Goal: Task Accomplishment & Management: Complete application form

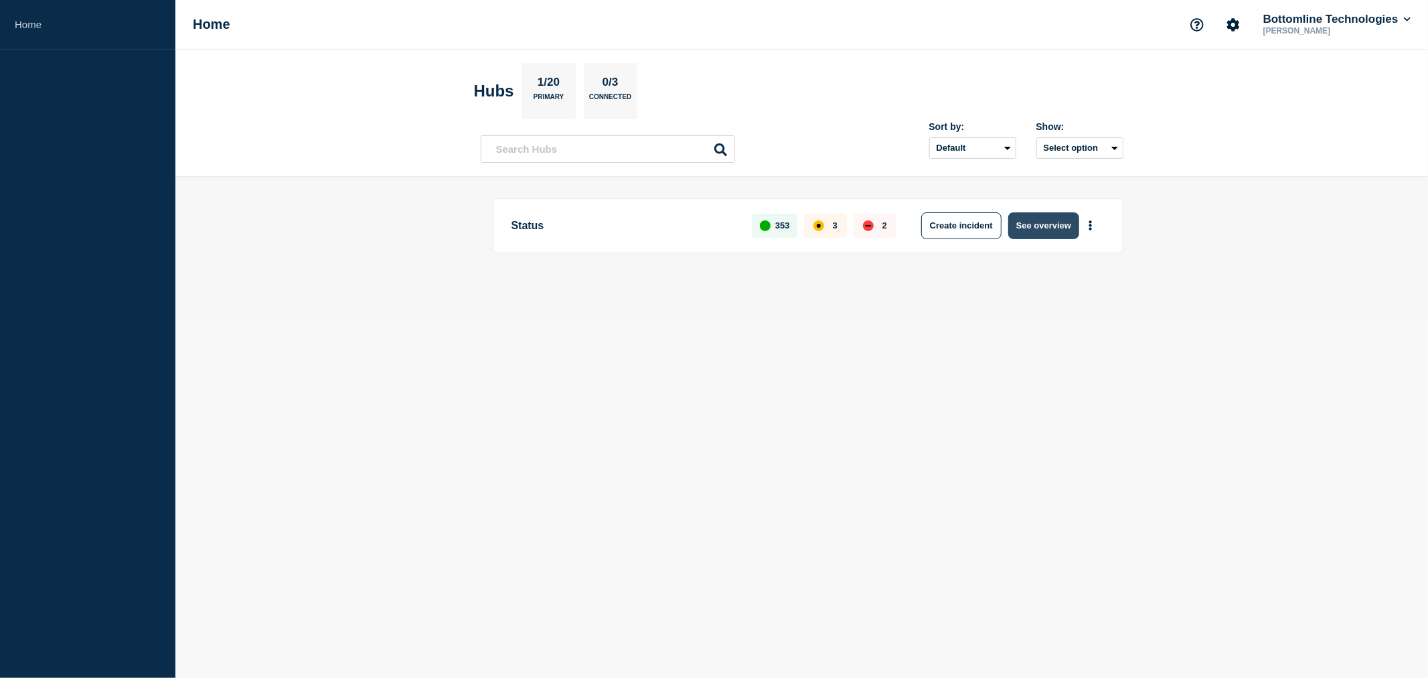
click at [1035, 226] on button "See overview" at bounding box center [1044, 225] width 71 height 27
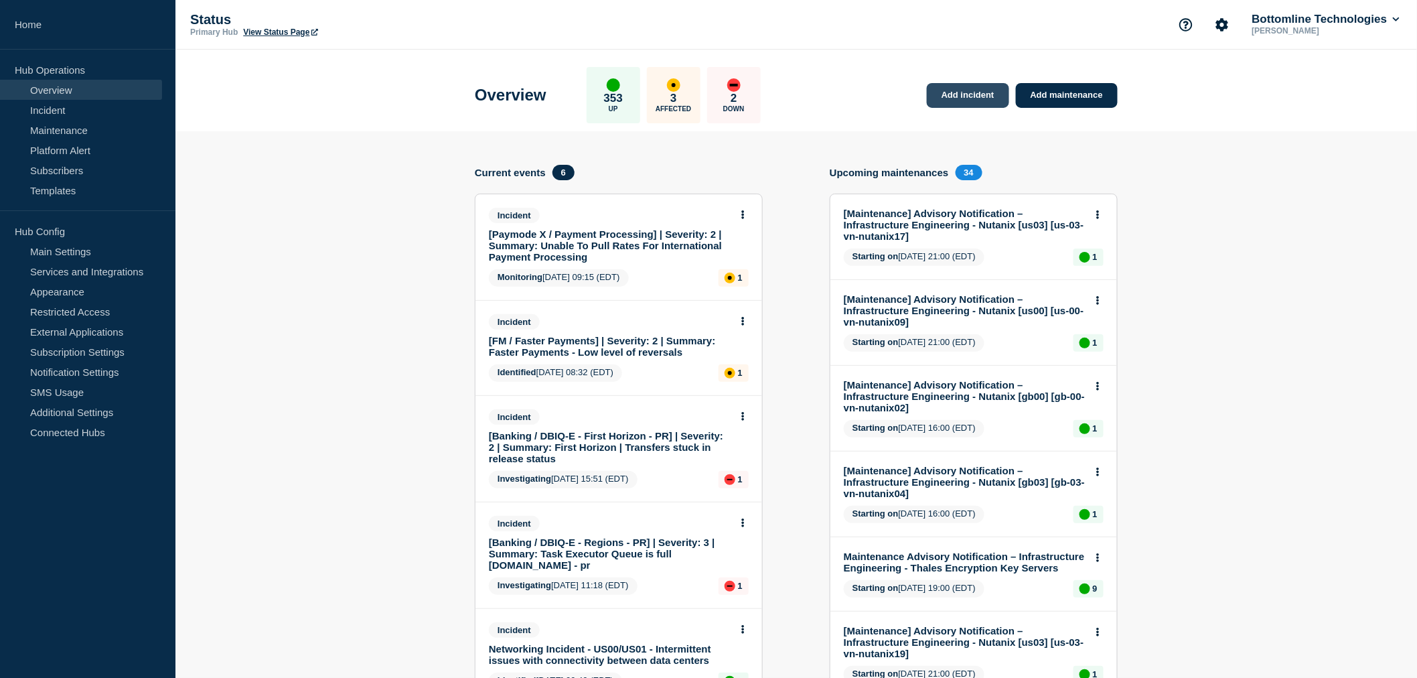
click at [974, 102] on link "Add incident" at bounding box center [968, 95] width 82 height 25
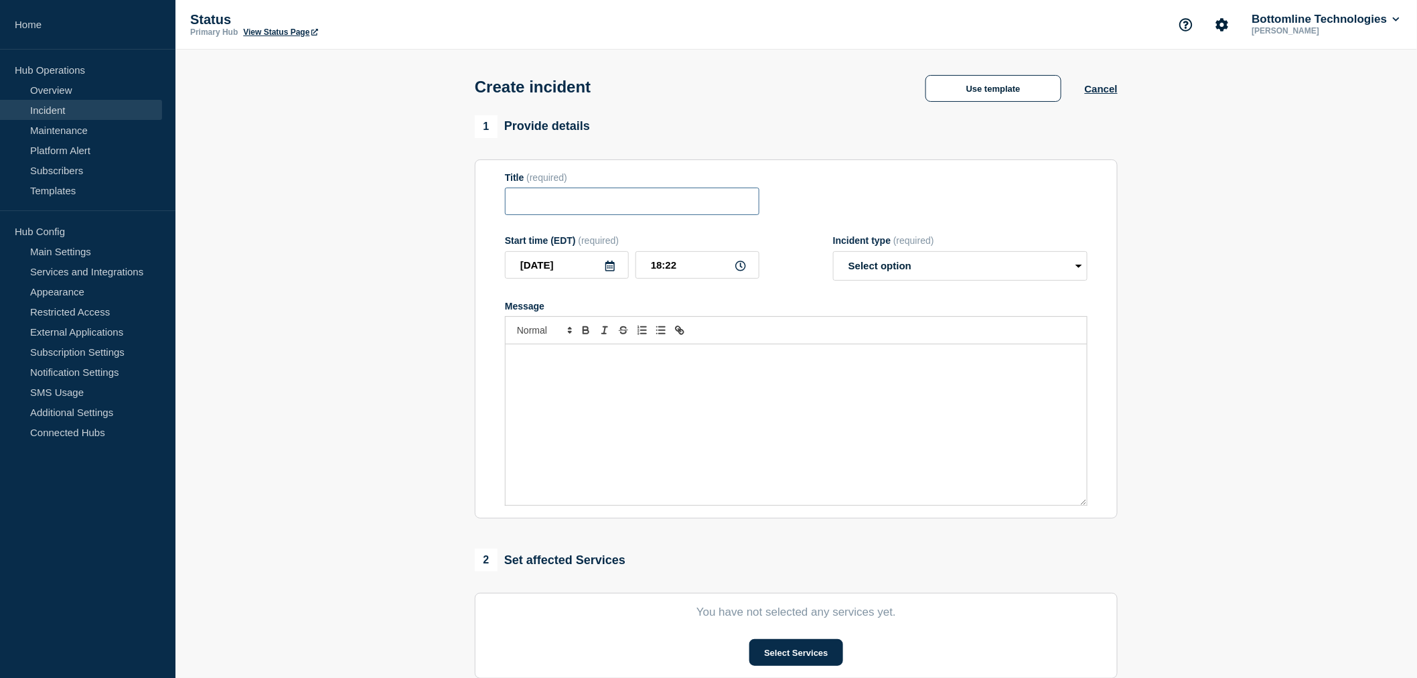
click at [526, 210] on input "Title" at bounding box center [632, 201] width 254 height 27
click at [529, 204] on input "Title" at bounding box center [632, 201] width 254 height 27
paste input "Summary: Faster Payments - Low level of reversals - Investigating"
type input "Summary: Faster Payments - Low level of reversals"
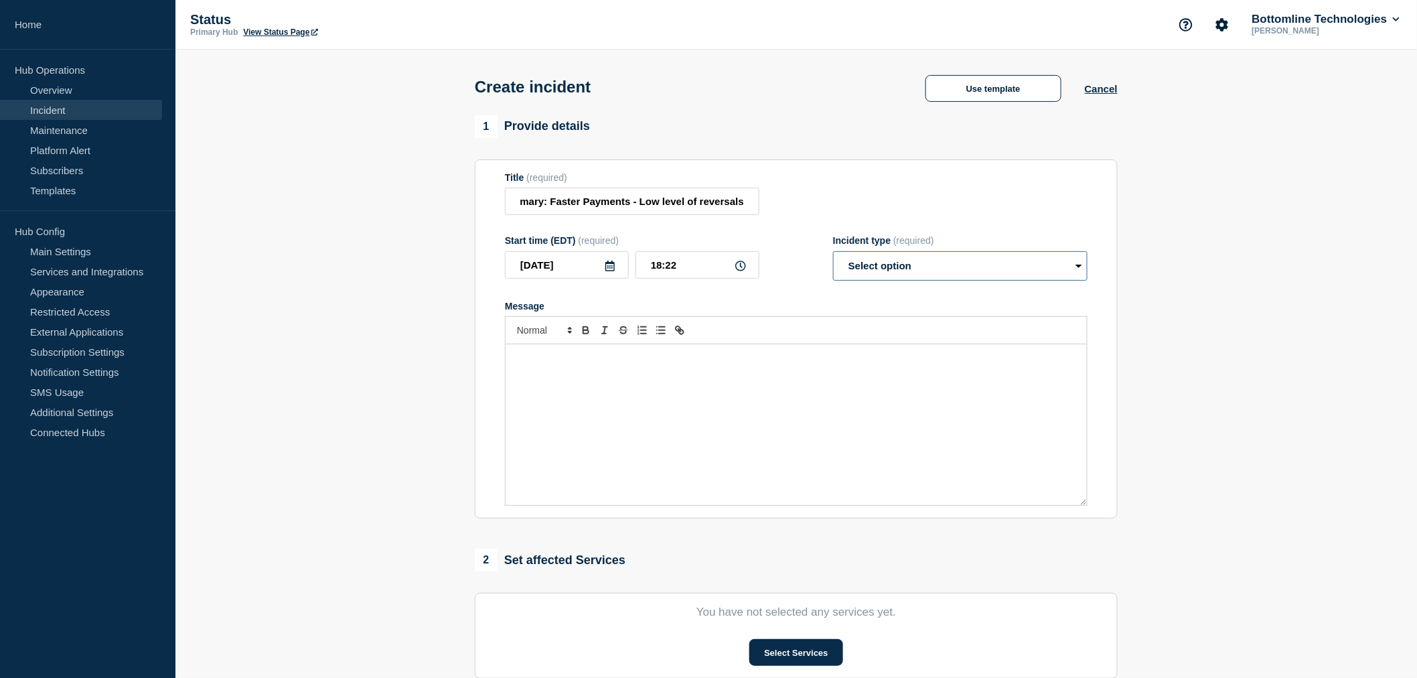
scroll to position [0, 0]
click at [871, 270] on select "Select option Investigating Identified Monitoring" at bounding box center [960, 265] width 254 height 29
select select "investigating"
click at [833, 254] on select "Select option Investigating Identified Monitoring" at bounding box center [960, 265] width 254 height 29
click at [986, 90] on button "Use template" at bounding box center [993, 88] width 136 height 27
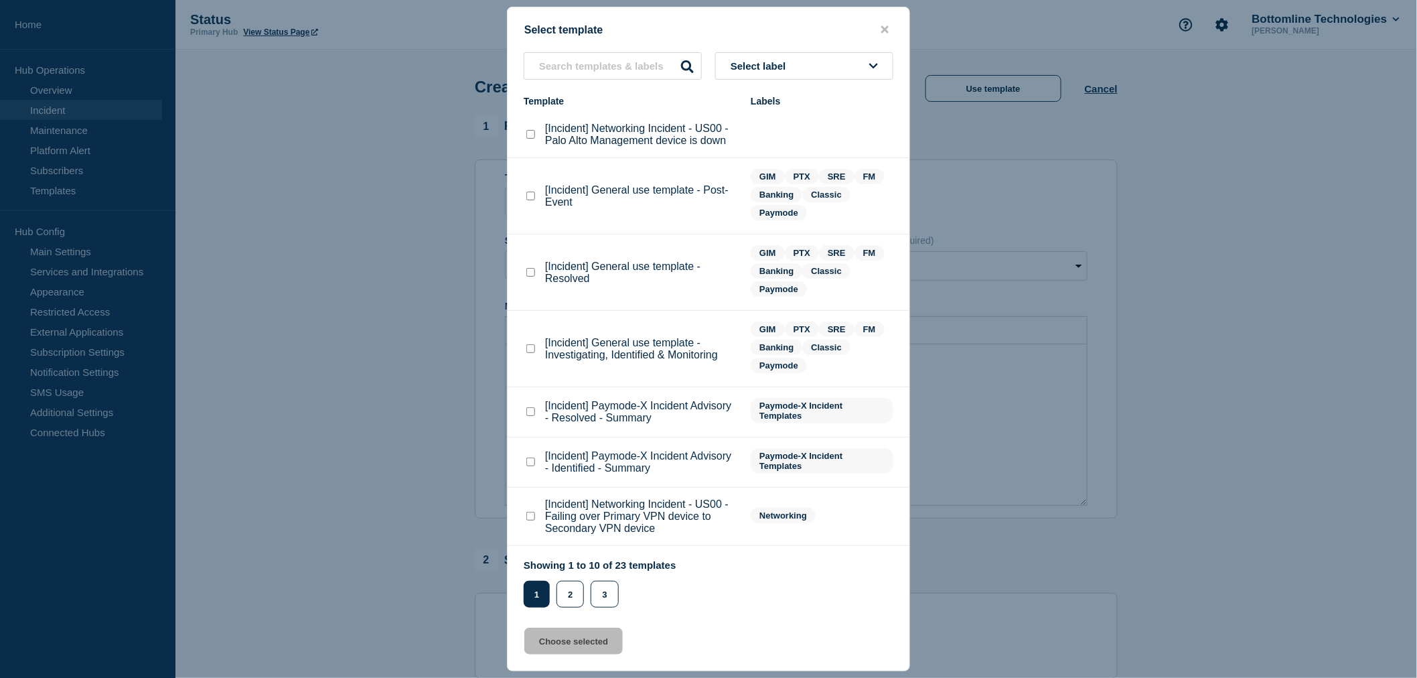
click at [528, 347] on checkbox"] "[Incident] General use template - Investigating, Identified & Monitoring checkb…" at bounding box center [530, 348] width 9 height 9
checkbox checkbox"] "true"
click at [559, 642] on button "Choose selected" at bounding box center [573, 640] width 98 height 27
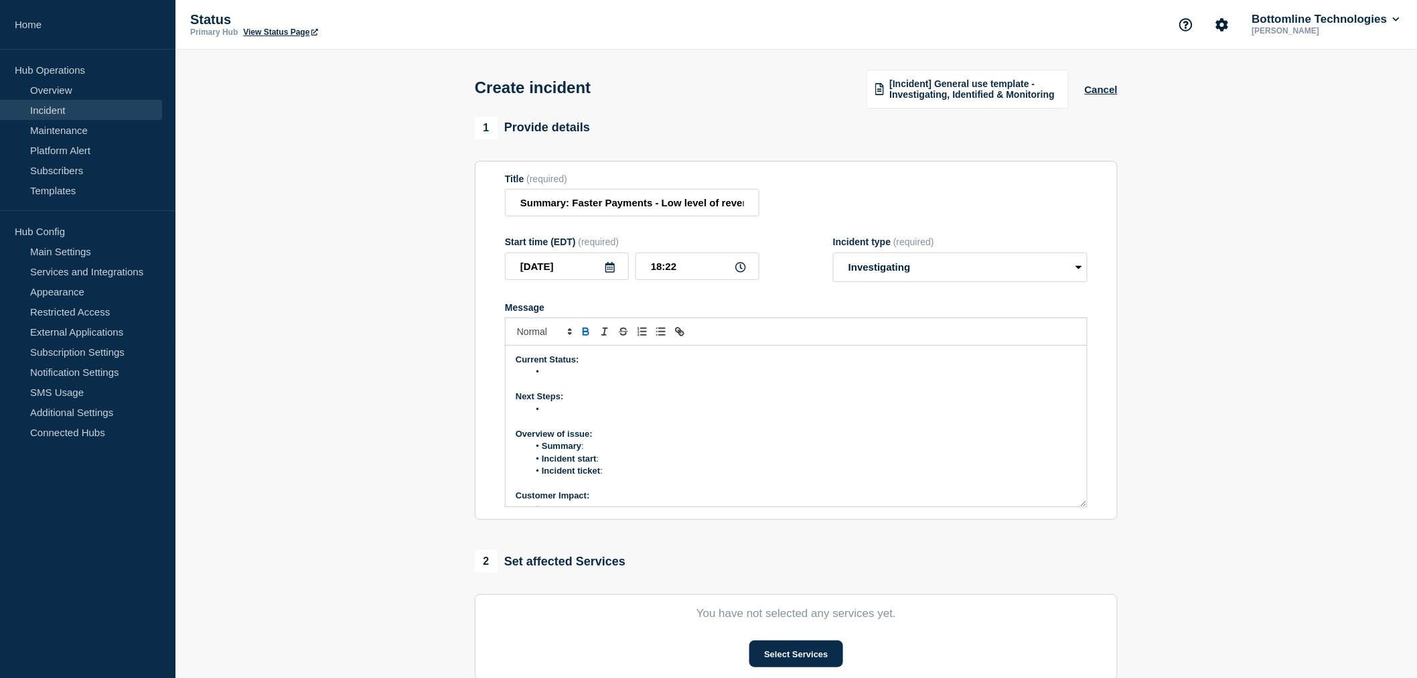
click at [554, 383] on p "Message" at bounding box center [796, 384] width 561 height 12
click at [565, 370] on li "Message" at bounding box center [803, 372] width 548 height 12
click at [556, 366] on p "Current Status:" at bounding box center [796, 360] width 561 height 12
click at [550, 372] on li "Message" at bounding box center [803, 372] width 548 height 12
click at [561, 375] on li "Message" at bounding box center [803, 372] width 548 height 12
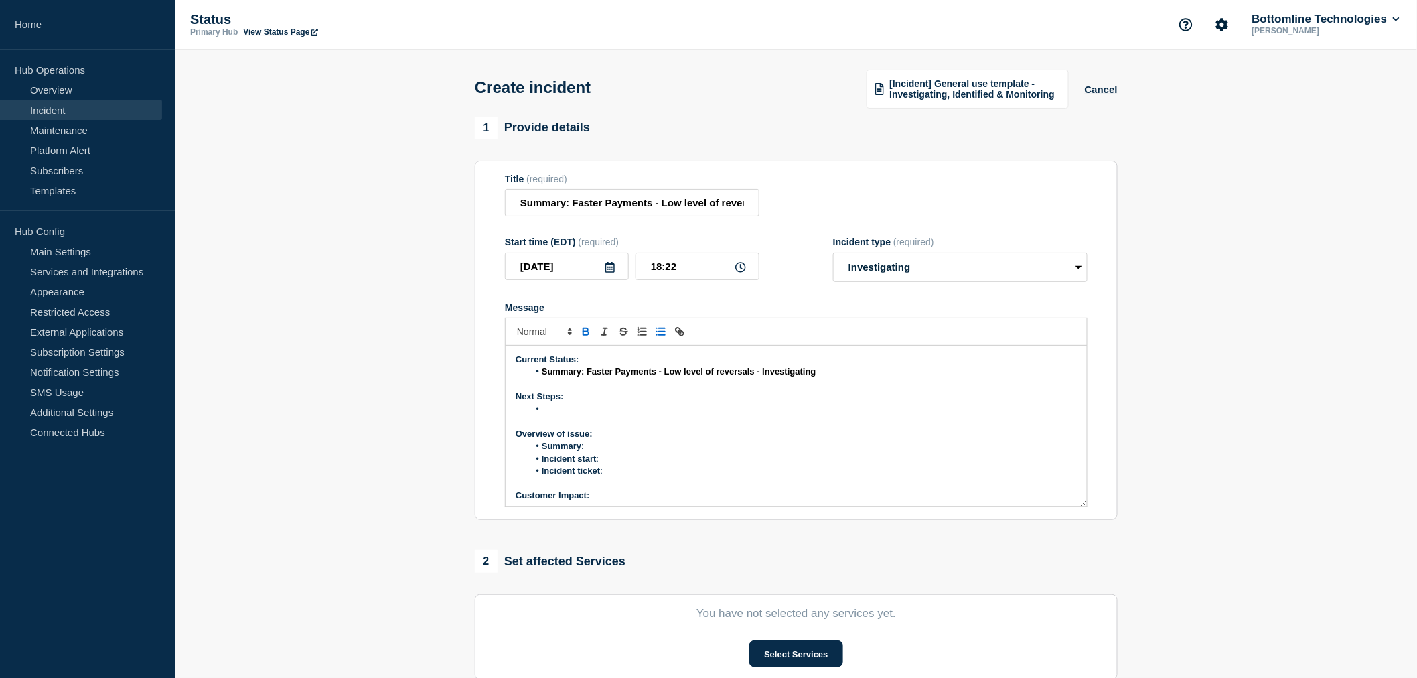
drag, startPoint x: 721, startPoint y: 407, endPoint x: 737, endPoint y: 413, distance: 17.2
click at [724, 409] on li "Message" at bounding box center [803, 409] width 548 height 12
drag, startPoint x: 829, startPoint y: 378, endPoint x: 545, endPoint y: 374, distance: 284.0
click at [544, 373] on li "Summary: Faster Payments - Low level of reversals - Investigating" at bounding box center [803, 372] width 548 height 12
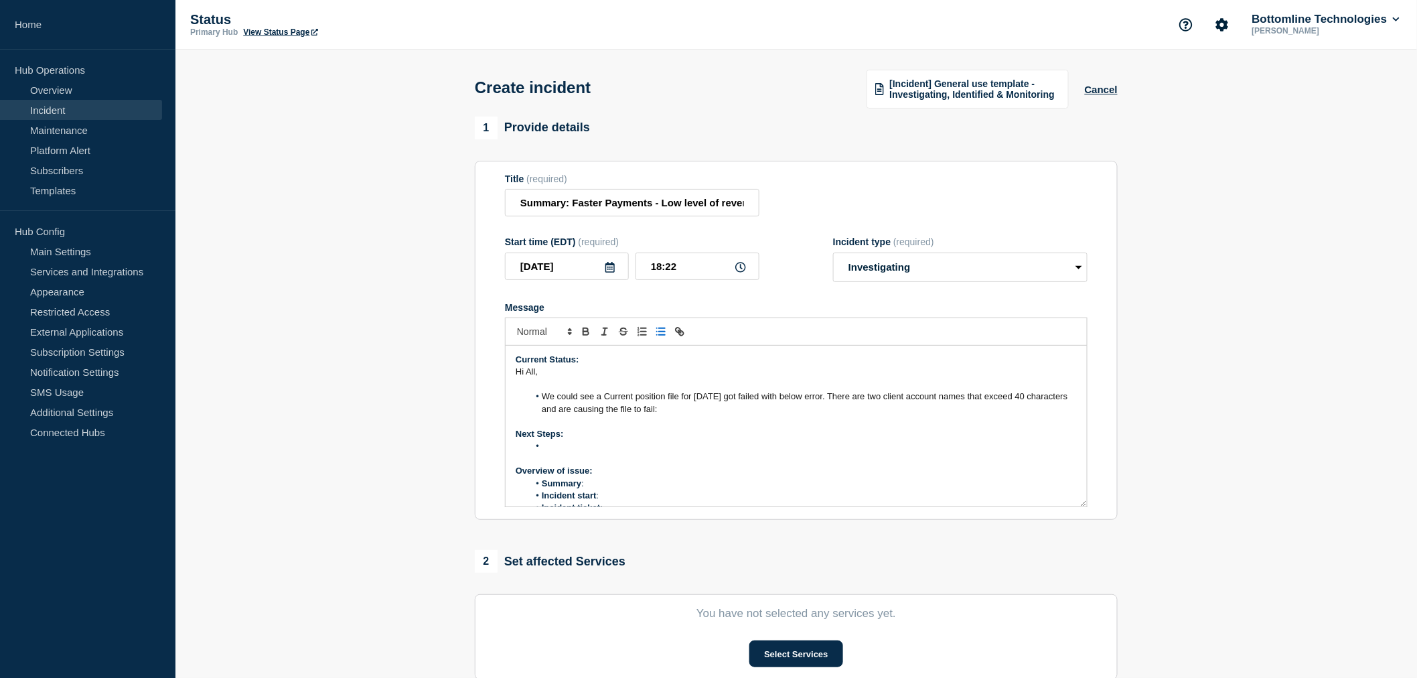
click at [540, 393] on li "We could see a Current position file for today got failed with below error. The…" at bounding box center [803, 402] width 548 height 25
click at [536, 374] on span "Hi All," at bounding box center [527, 371] width 22 height 10
click at [549, 376] on p "Hi A," at bounding box center [796, 372] width 561 height 12
click at [544, 396] on span "We could see a Current position file for today got failed with below error. The…" at bounding box center [806, 402] width 528 height 22
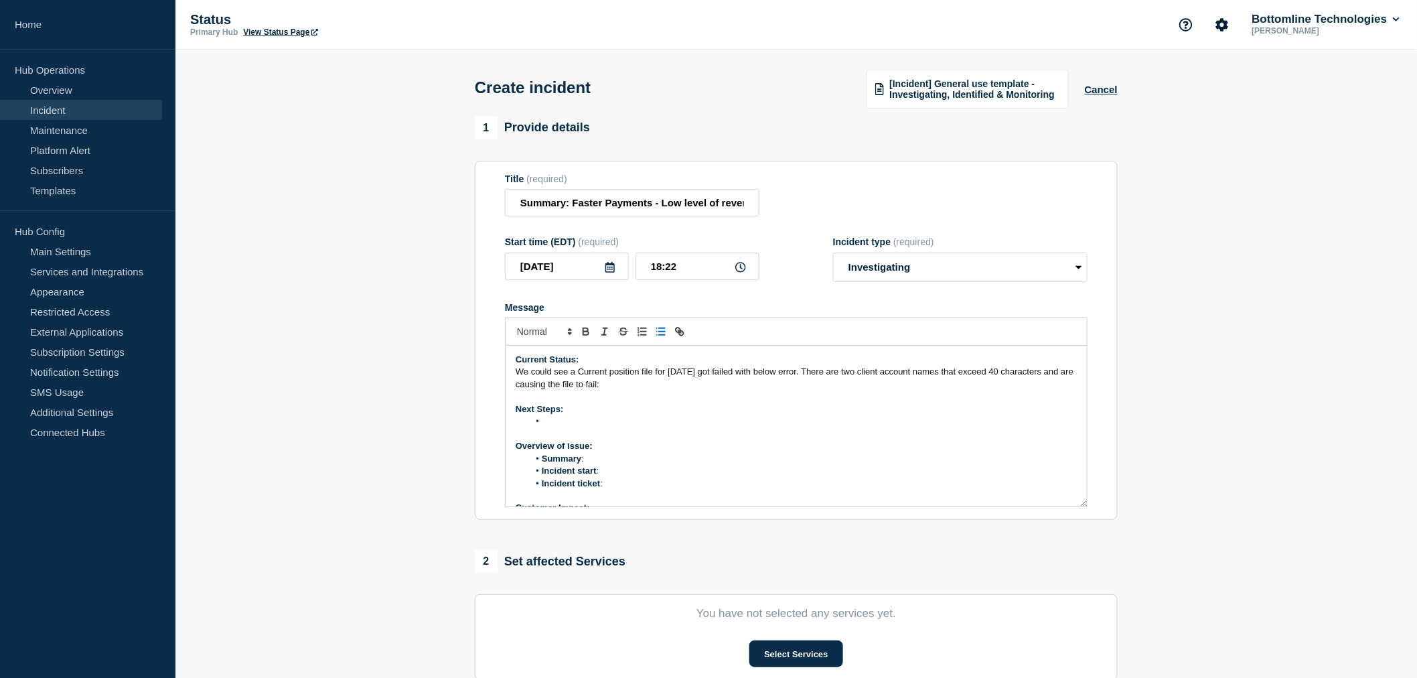
click at [662, 329] on icon "Toggle bulleted list" at bounding box center [661, 331] width 12 height 12
drag, startPoint x: 579, startPoint y: 375, endPoint x: 541, endPoint y: 373, distance: 38.2
click at [541, 373] on li "We could see a Current position file for today got failed with below error. The…" at bounding box center [803, 378] width 548 height 25
click at [561, 369] on span "We could see a Current position file for today got failed with below error. The…" at bounding box center [806, 377] width 528 height 22
click at [557, 370] on span "We could see a Current position file for today got failed with below error. The…" at bounding box center [806, 377] width 528 height 22
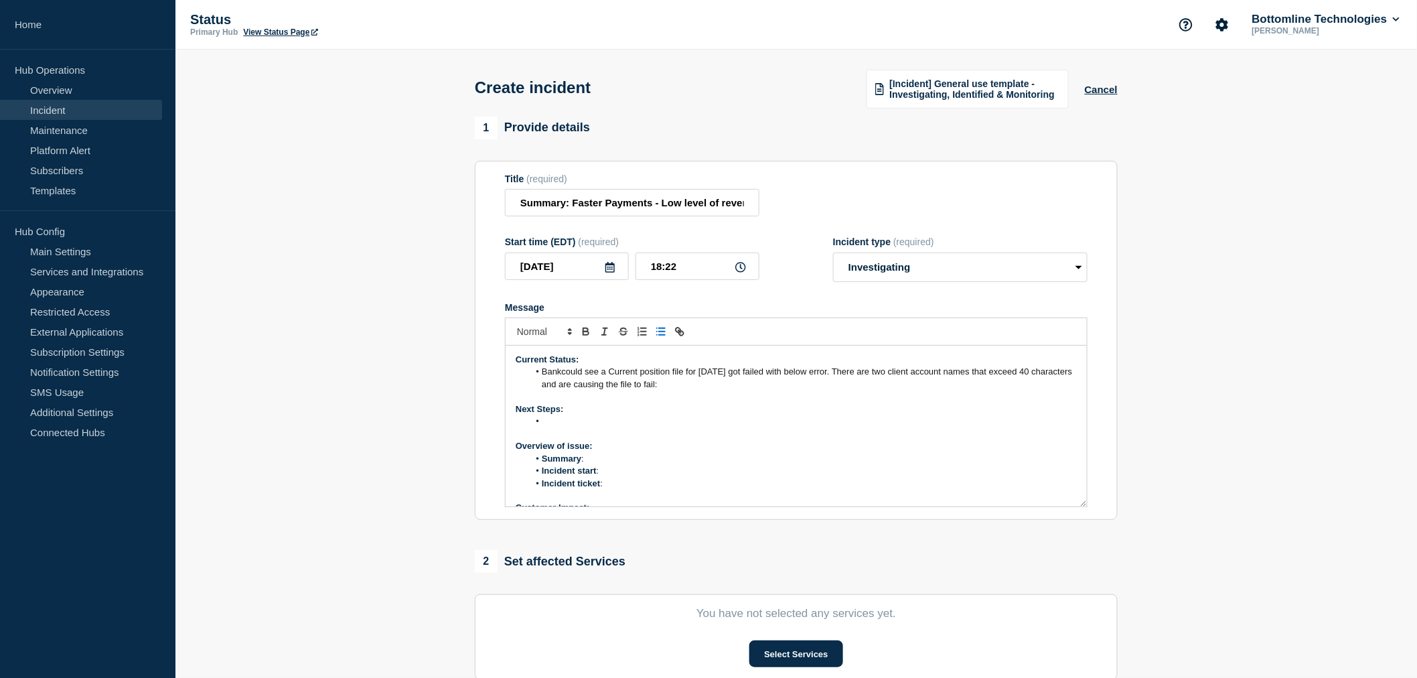
click at [712, 388] on li "Bankcould see a Current position file for today got failed with below error. Th…" at bounding box center [803, 378] width 548 height 25
click at [650, 398] on li "Bottomline has provided" at bounding box center [803, 396] width 548 height 12
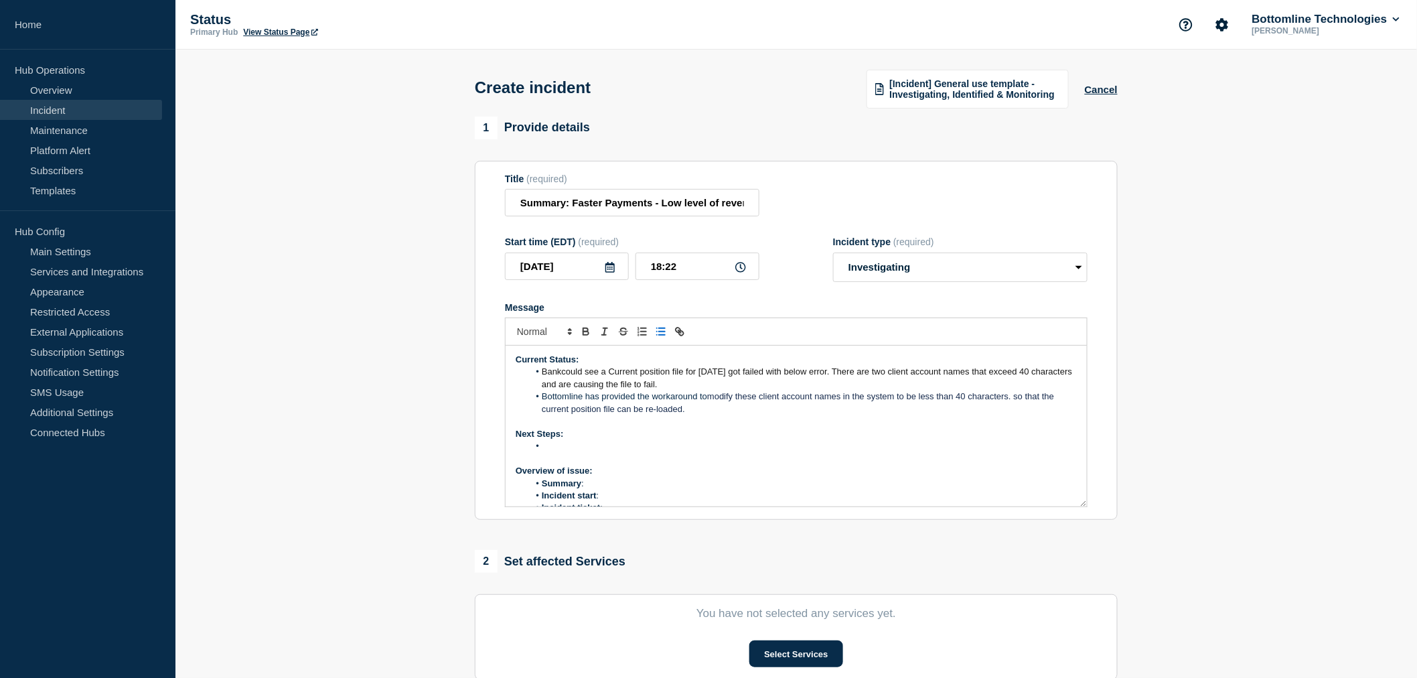
click at [551, 443] on li "Message" at bounding box center [803, 446] width 548 height 12
click at [623, 449] on li "Waiting on Bank to uodate" at bounding box center [803, 446] width 548 height 12
click at [654, 452] on li "Waiting on Bank to update" at bounding box center [803, 446] width 548 height 12
click at [601, 479] on li "Summary :" at bounding box center [803, 483] width 548 height 12
click at [591, 482] on li "Summary :" at bounding box center [803, 483] width 548 height 12
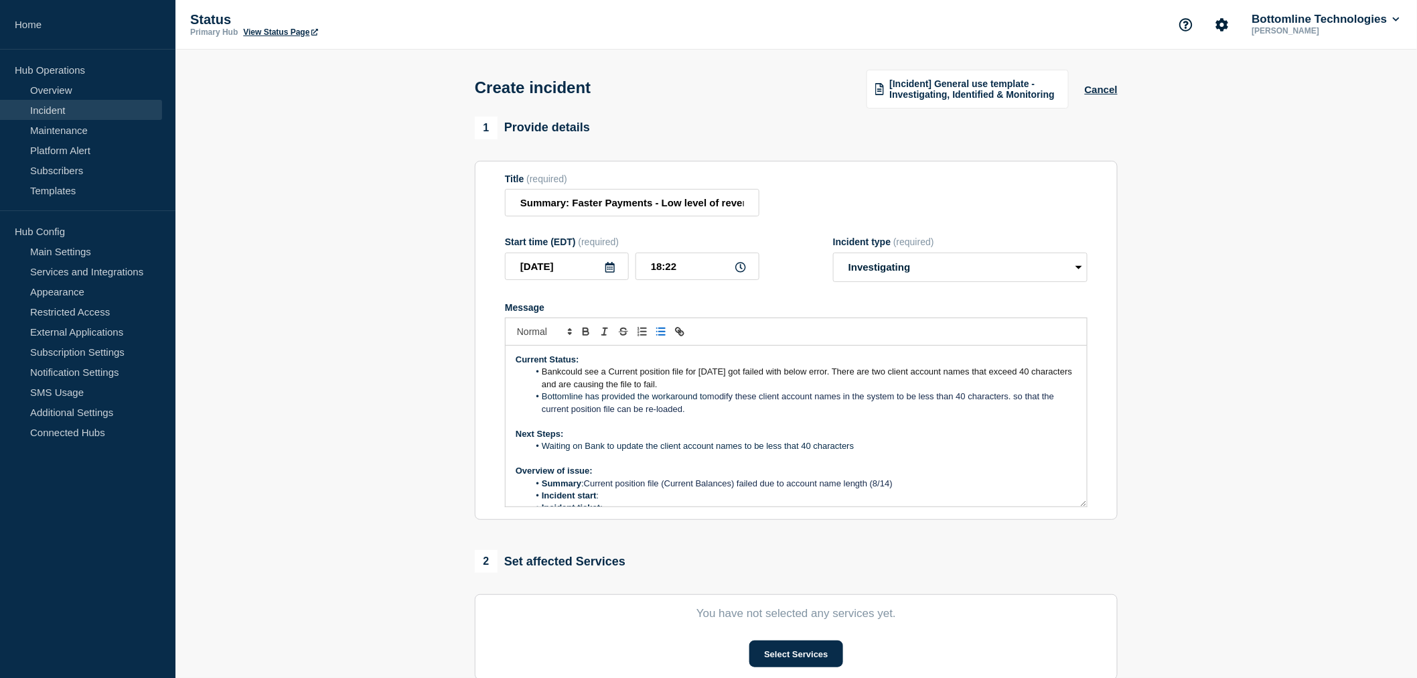
click at [684, 367] on li "Bankcould see a Current position file for today got failed with below error. Th…" at bounding box center [803, 378] width 548 height 25
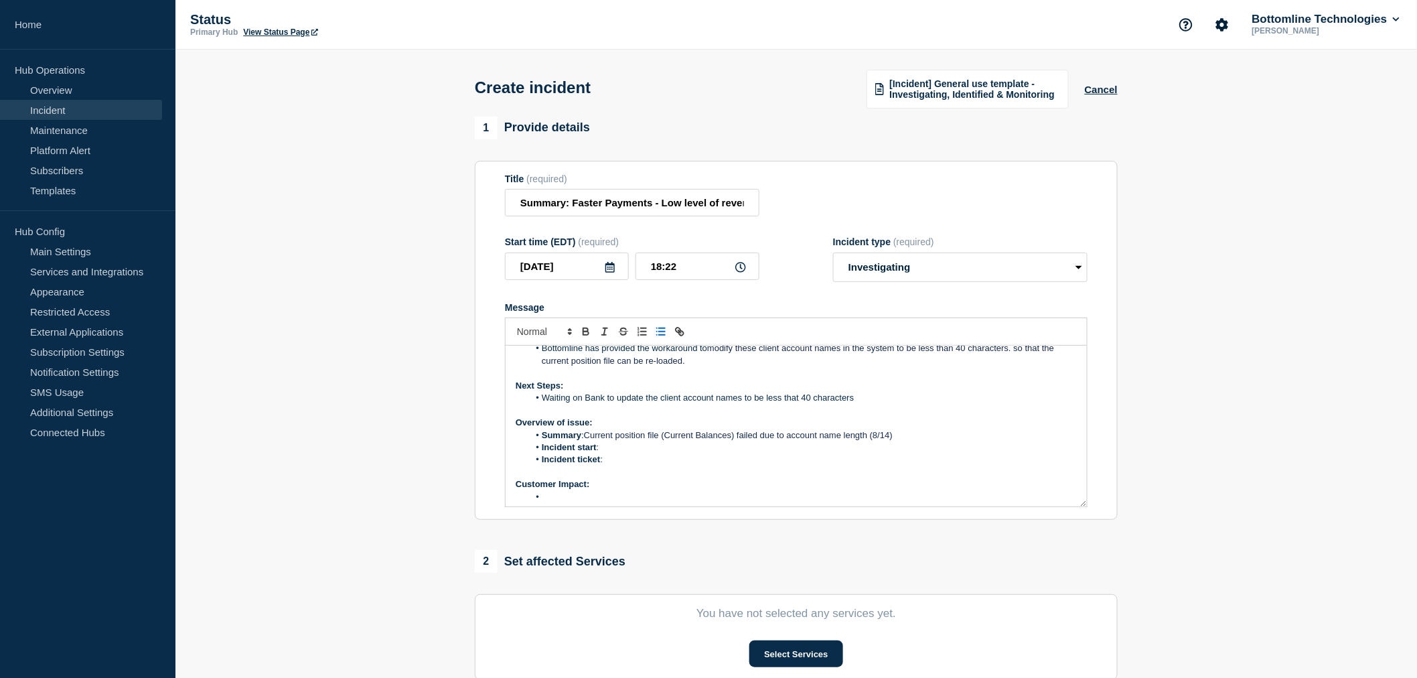
scroll to position [74, 0]
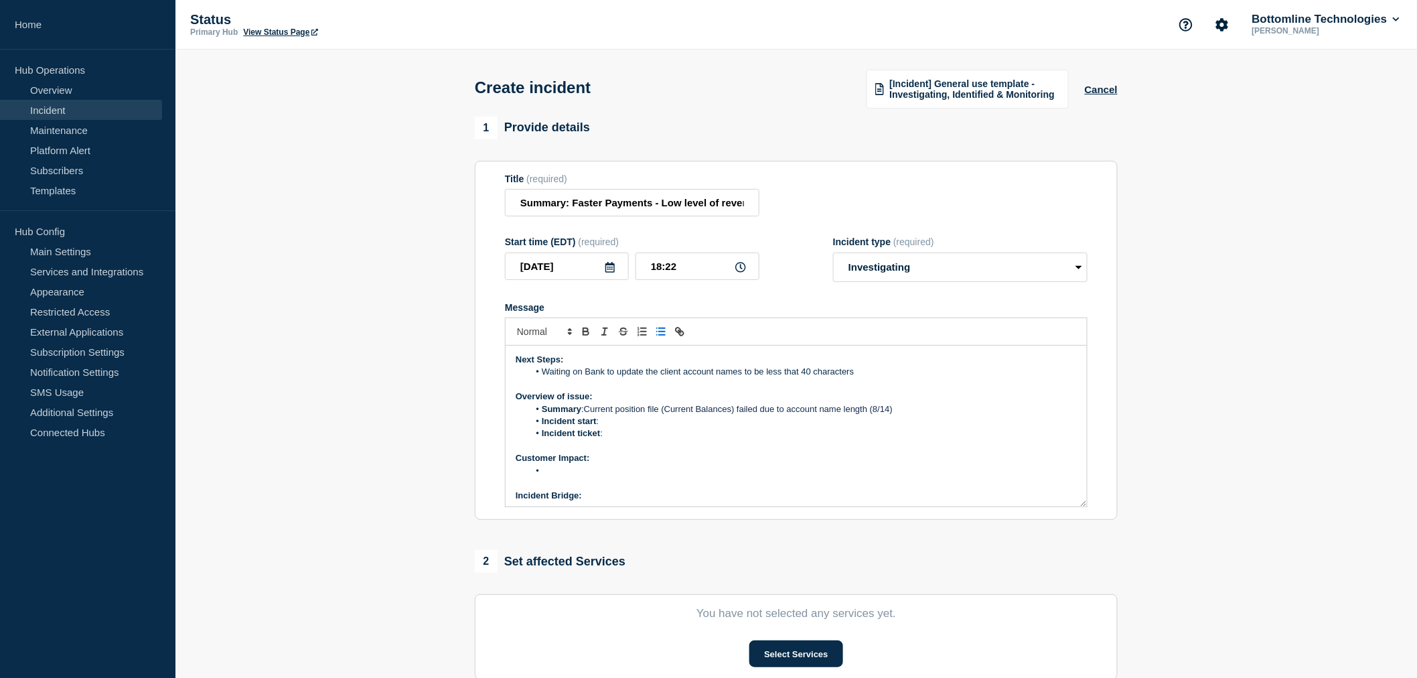
click at [629, 425] on li "Incident start :" at bounding box center [803, 421] width 548 height 12
click at [611, 433] on li "Incident ticket :" at bounding box center [803, 433] width 548 height 12
click at [561, 473] on li "Message" at bounding box center [803, 471] width 548 height 12
click at [553, 477] on li "Message" at bounding box center [803, 471] width 548 height 12
drag, startPoint x: 634, startPoint y: 469, endPoint x: 534, endPoint y: 471, distance: 99.1
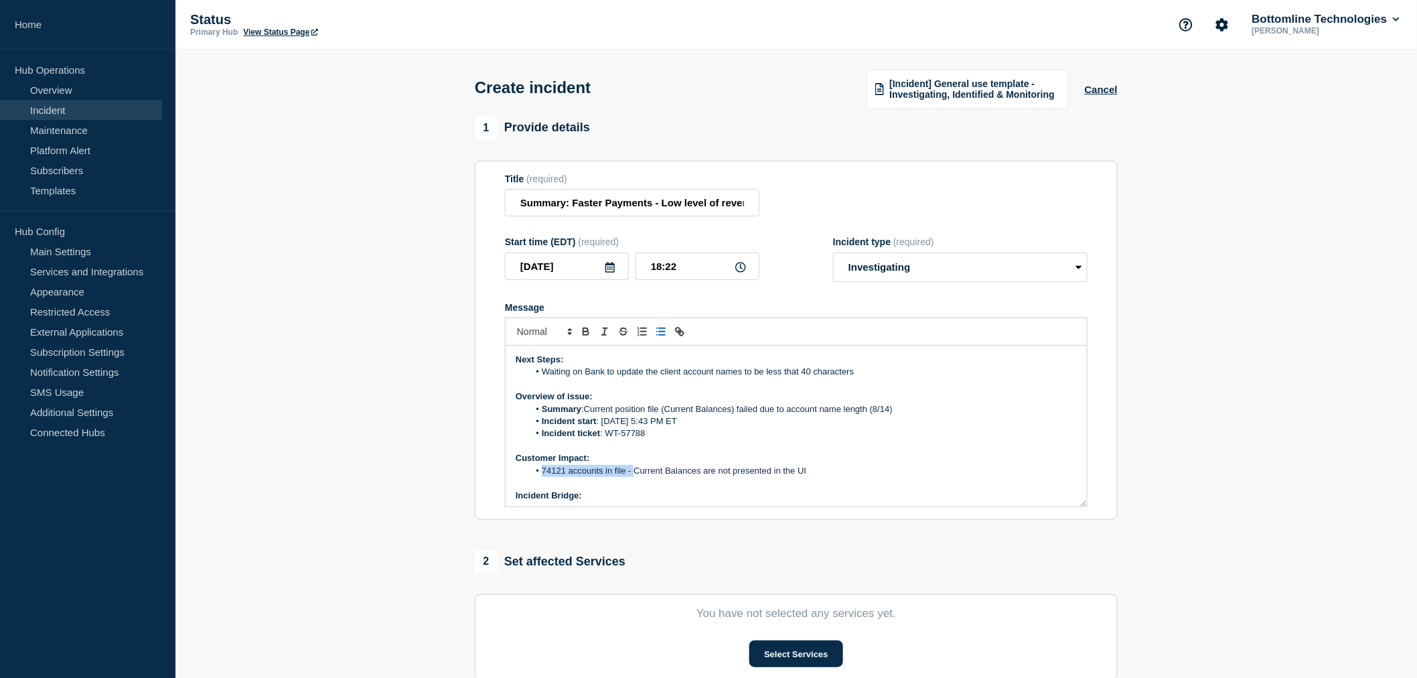
click at [534, 471] on li "74121 accounts in file - Current Balances are not presented in the UI" at bounding box center [803, 471] width 548 height 12
click at [611, 469] on span "Current Balances are not presented in the UI" at bounding box center [628, 470] width 173 height 10
click at [717, 471] on span "Current Balances for 74121 accounts in file - are not presented in the UI" at bounding box center [680, 470] width 277 height 10
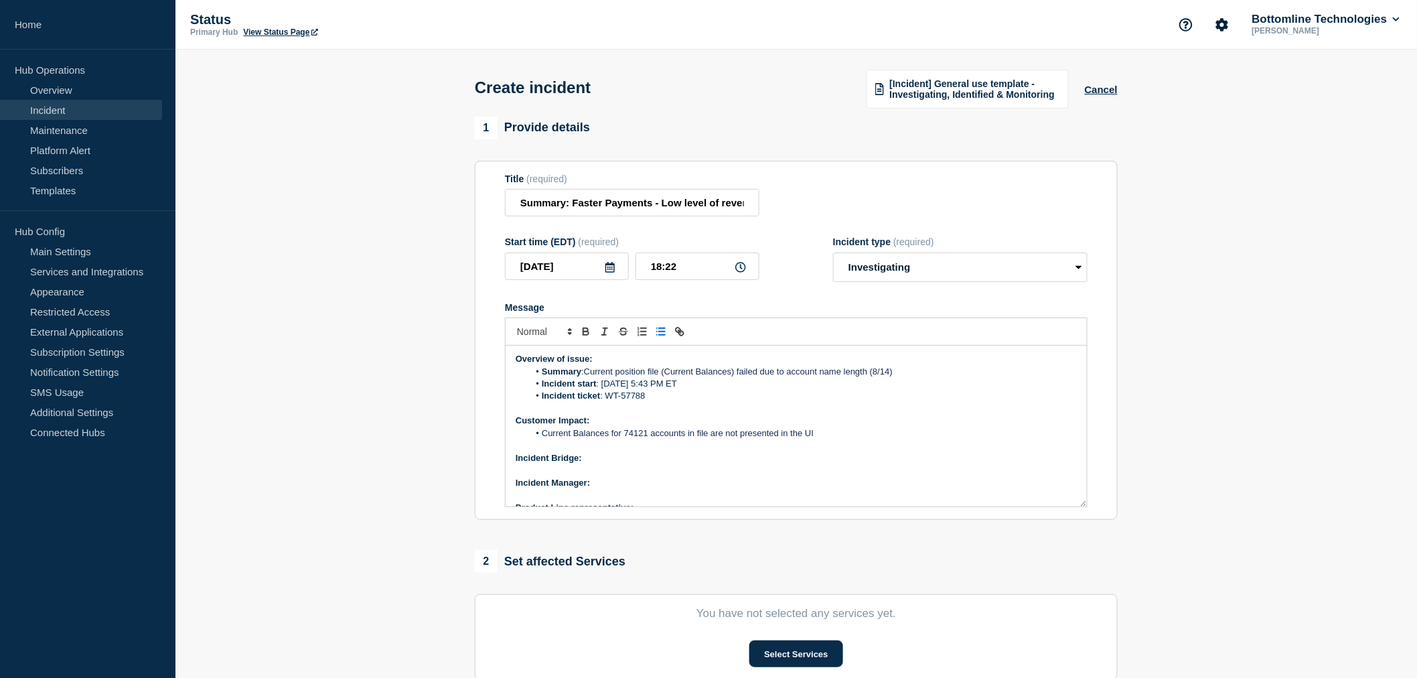
scroll to position [149, 0]
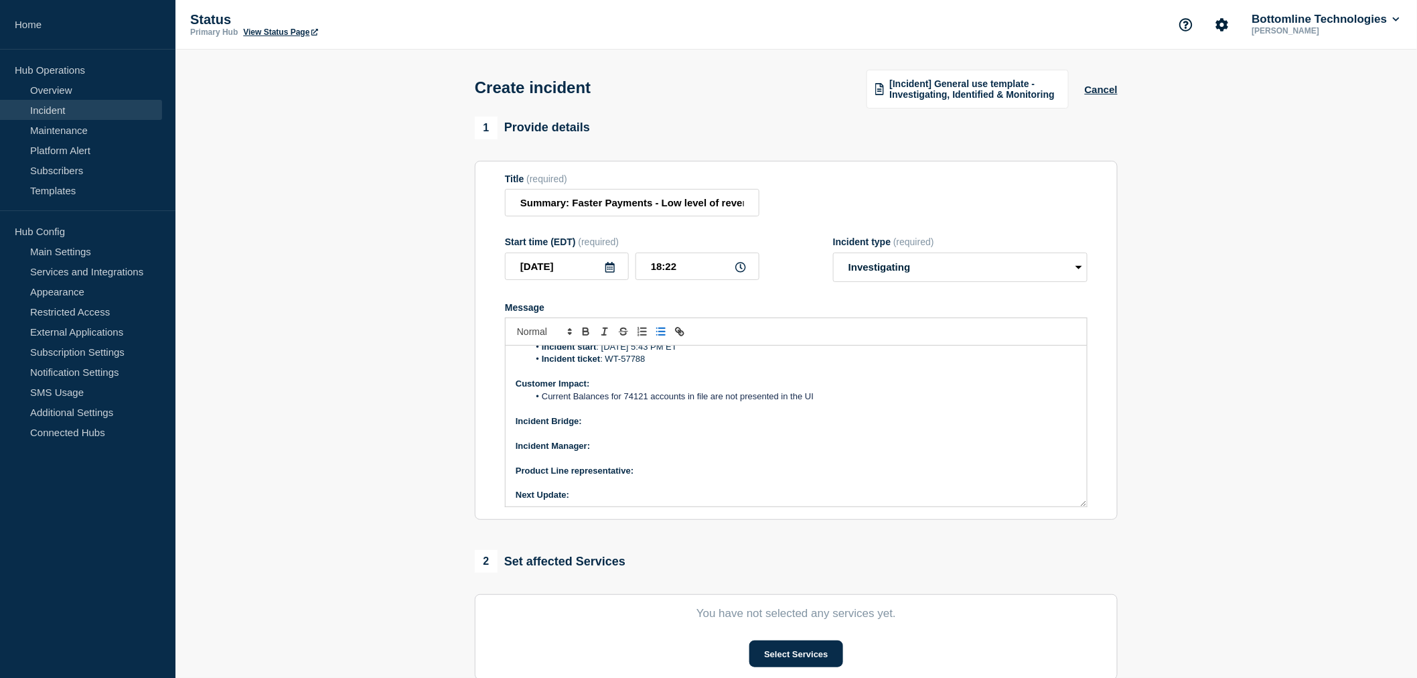
click at [812, 396] on span "Current Balances for 74121 accounts in file are not presented in the UI" at bounding box center [678, 396] width 272 height 10
click at [600, 431] on p "Message" at bounding box center [796, 433] width 561 height 12
click at [591, 417] on p "Incident Bridge:" at bounding box center [796, 421] width 561 height 12
drag, startPoint x: 650, startPoint y: 422, endPoint x: 584, endPoint y: 423, distance: 66.3
click at [584, 423] on p "Incident Bridge: On Request" at bounding box center [796, 421] width 561 height 12
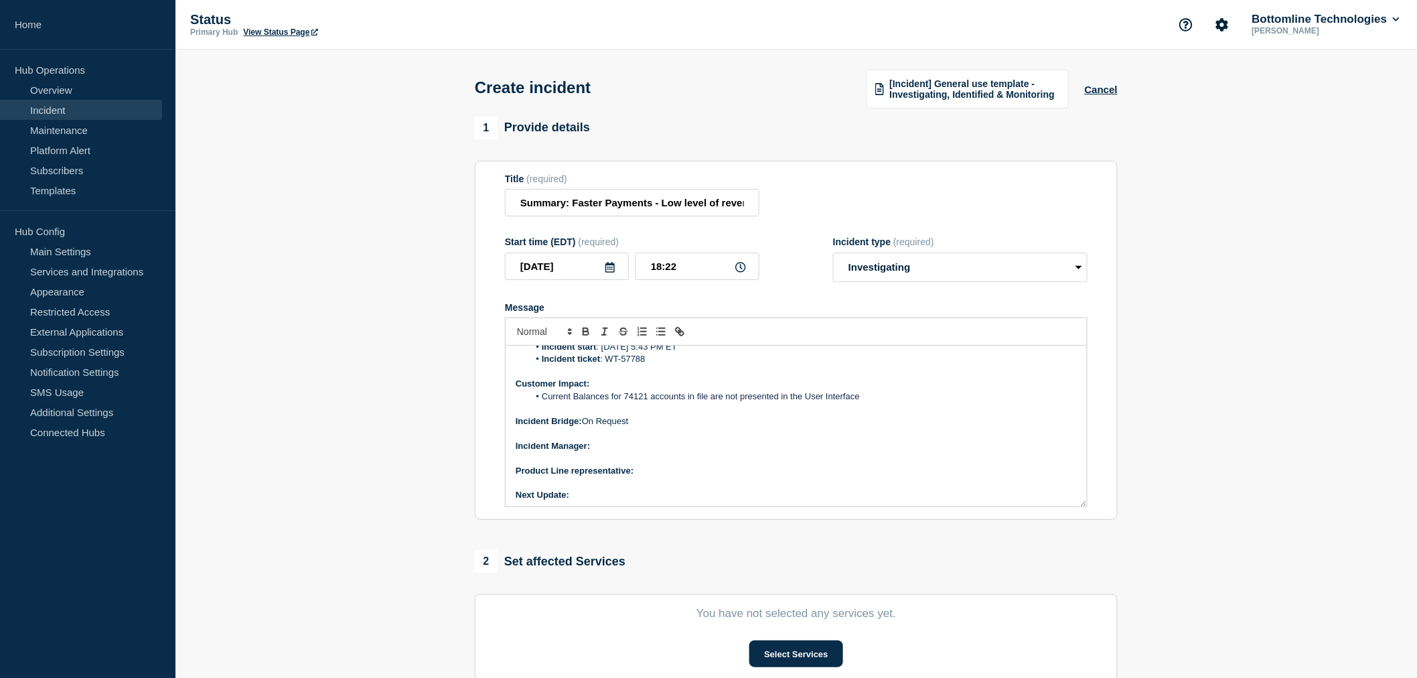
click at [627, 447] on p "Incident Manager:" at bounding box center [796, 446] width 561 height 12
click at [656, 478] on p "Message" at bounding box center [796, 483] width 561 height 12
click at [654, 469] on p "Product Line representative:" at bounding box center [796, 471] width 561 height 12
click at [647, 441] on div "Current Status: Bankcould see a Current position file (Current Balances) for to…" at bounding box center [796, 426] width 581 height 161
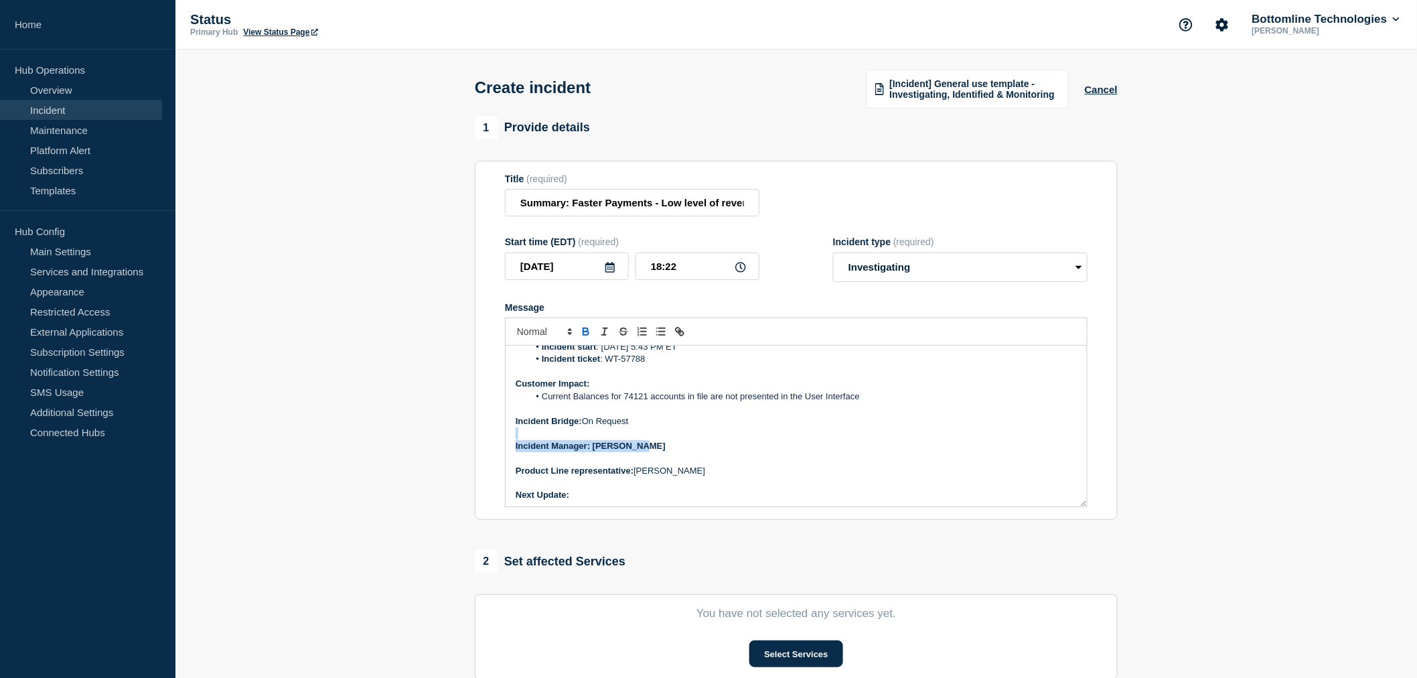
click at [647, 441] on p "Incident Manager: Neena Goel" at bounding box center [796, 446] width 561 height 12
click at [656, 446] on p "Incident Manager: Neena Goel" at bounding box center [796, 446] width 561 height 12
drag, startPoint x: 652, startPoint y: 447, endPoint x: 594, endPoint y: 449, distance: 58.3
click at [594, 449] on p "Incident Manager: Neena Goel" at bounding box center [796, 446] width 561 height 12
click at [677, 451] on p "Incident Manager: Neena Goel" at bounding box center [796, 446] width 561 height 12
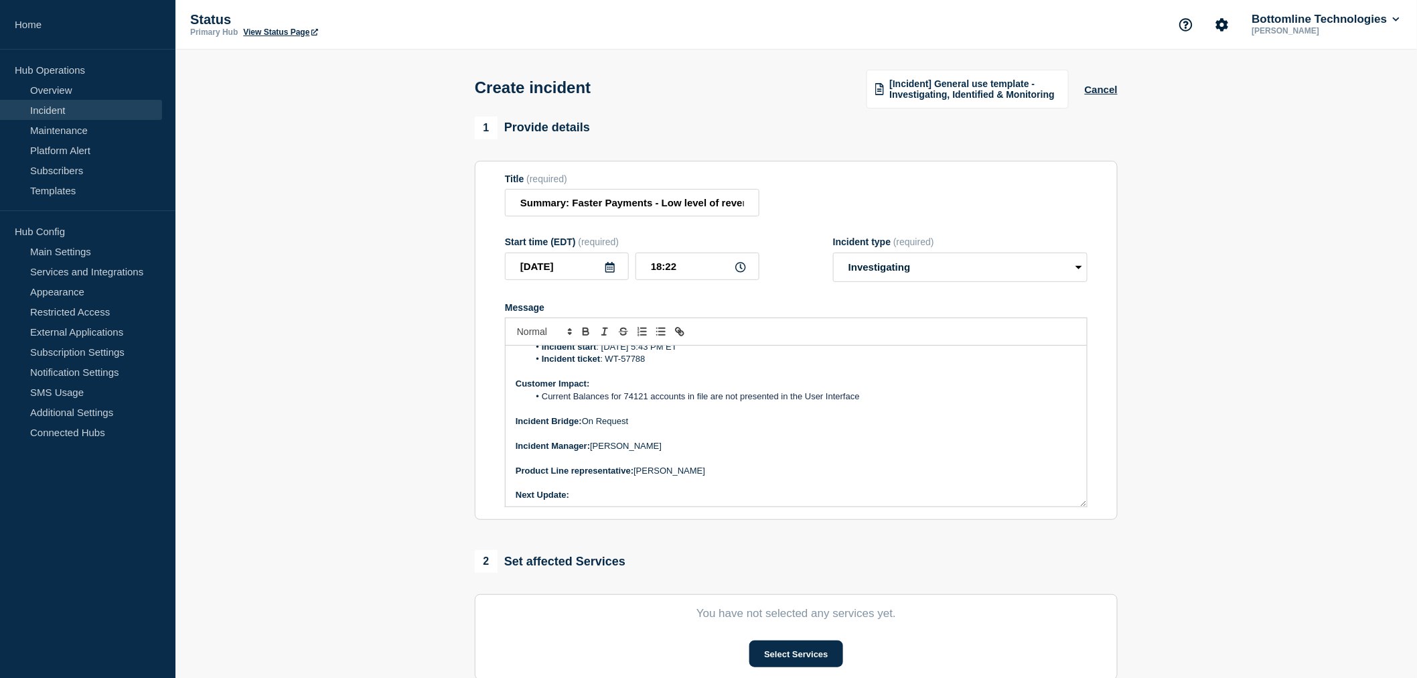
click at [588, 496] on p "Next Update:" at bounding box center [796, 495] width 561 height 12
drag, startPoint x: 695, startPoint y: 493, endPoint x: 574, endPoint y: 496, distance: 121.2
click at [574, 496] on p "Next Update: On Update from Customer" at bounding box center [796, 492] width 561 height 12
click at [701, 469] on p "Product Line representative: Brian McAllister" at bounding box center [796, 468] width 561 height 12
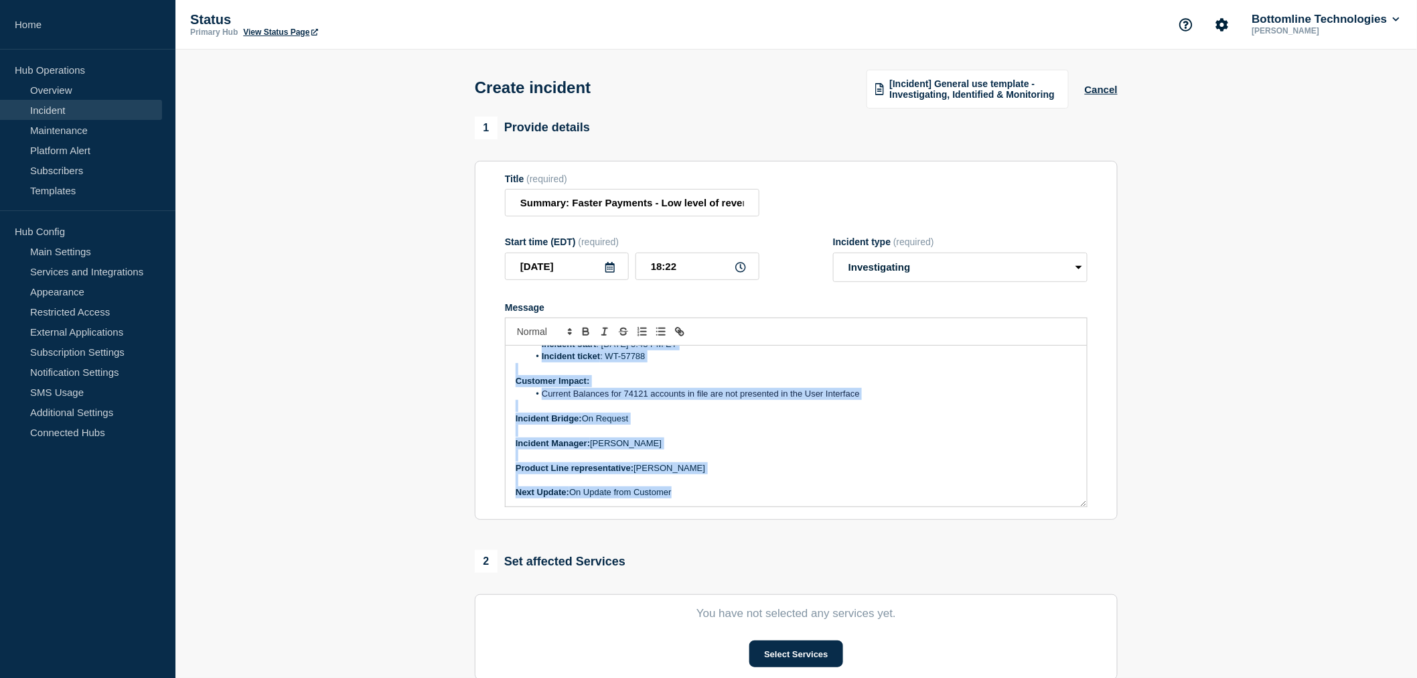
scroll to position [0, 0]
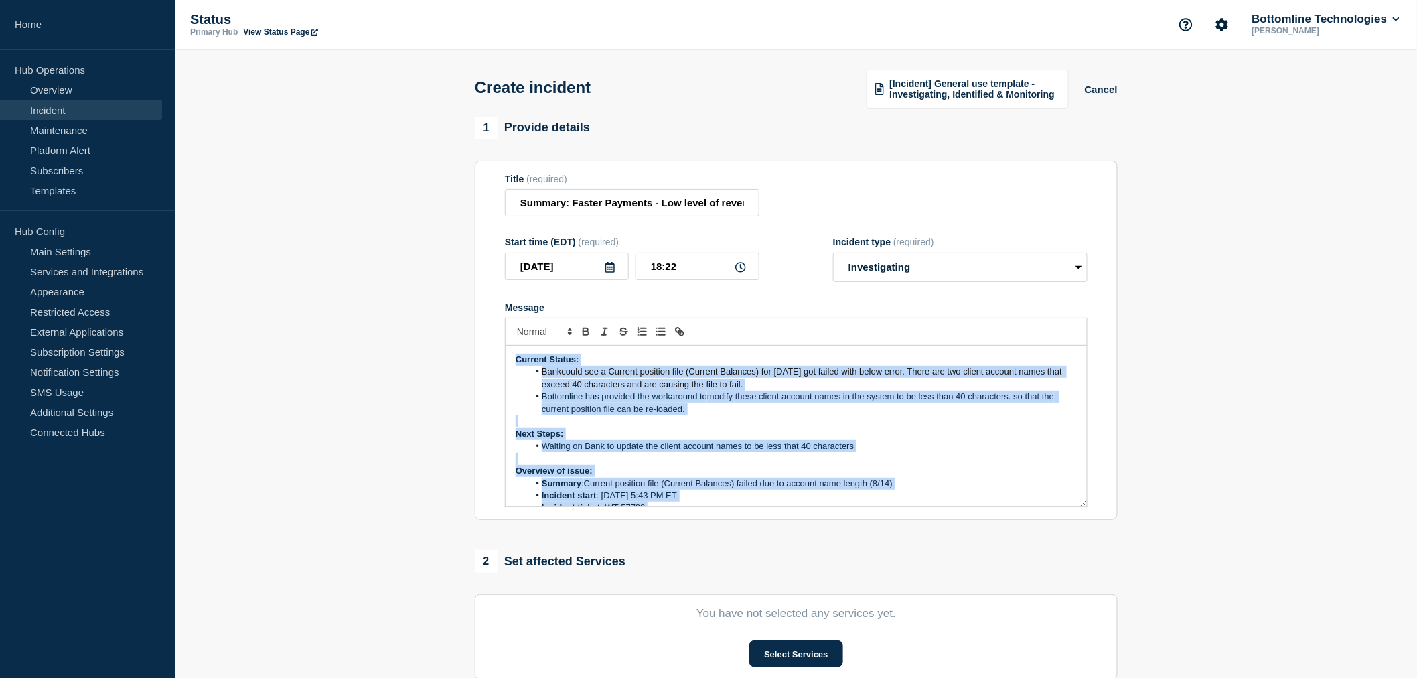
drag, startPoint x: 692, startPoint y: 493, endPoint x: 470, endPoint y: 275, distance: 310.6
click at [470, 275] on div "1 Provide details Title (required) Summary: Faster Payments - Low level of reve…" at bounding box center [796, 500] width 658 height 767
copy div "Current Status: Bankcould see a Current position file (Current Balances) for to…"
click at [563, 371] on span "Bankcould see a Current position file (Current Balances) for today got failed w…" at bounding box center [803, 377] width 523 height 22
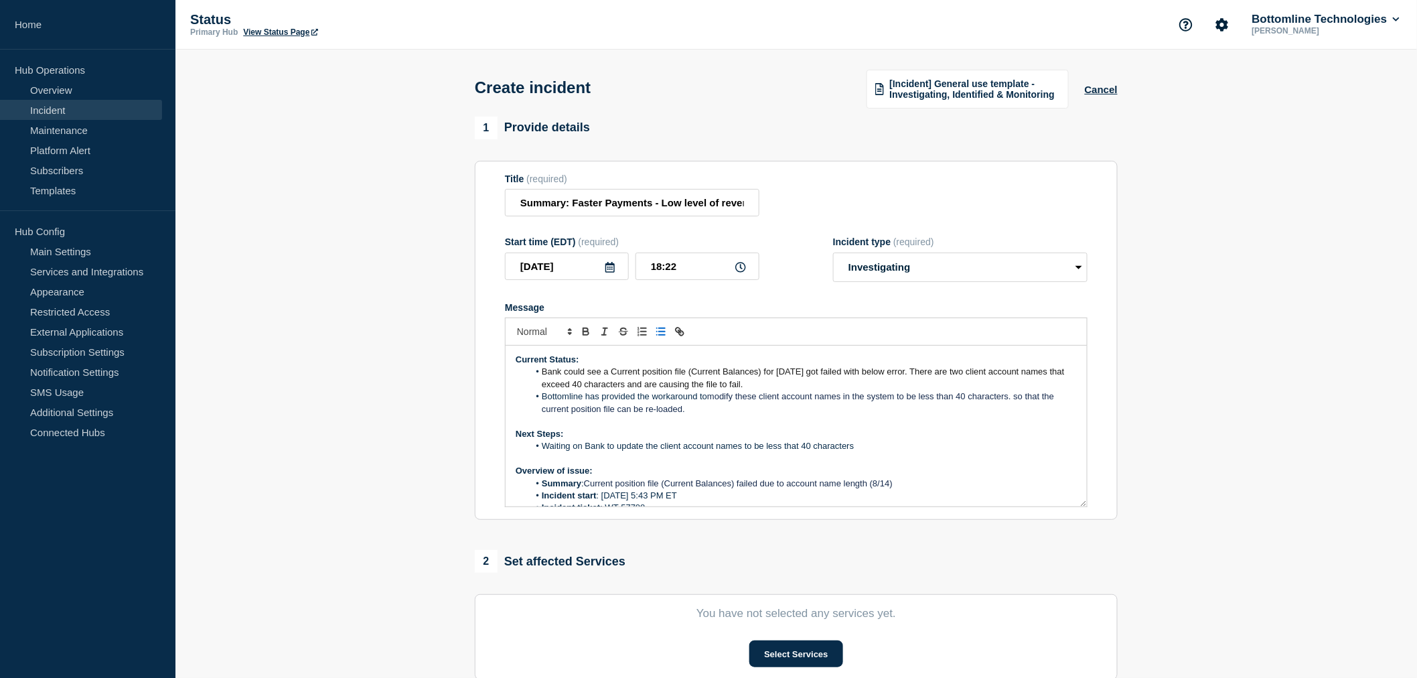
click at [881, 371] on span "Bank could see a Current position file (Current Balances) for today got failed …" at bounding box center [804, 377] width 525 height 22
drag, startPoint x: 544, startPoint y: 447, endPoint x: 865, endPoint y: 445, distance: 320.8
click at [865, 445] on li "Waiting on Bank to update the client account names to be less that 40 characters" at bounding box center [803, 446] width 548 height 12
drag, startPoint x: 698, startPoint y: 446, endPoint x: 581, endPoint y: 449, distance: 117.2
click at [581, 449] on li "The bank confirmed in email that they are working to modify the names." at bounding box center [803, 446] width 548 height 12
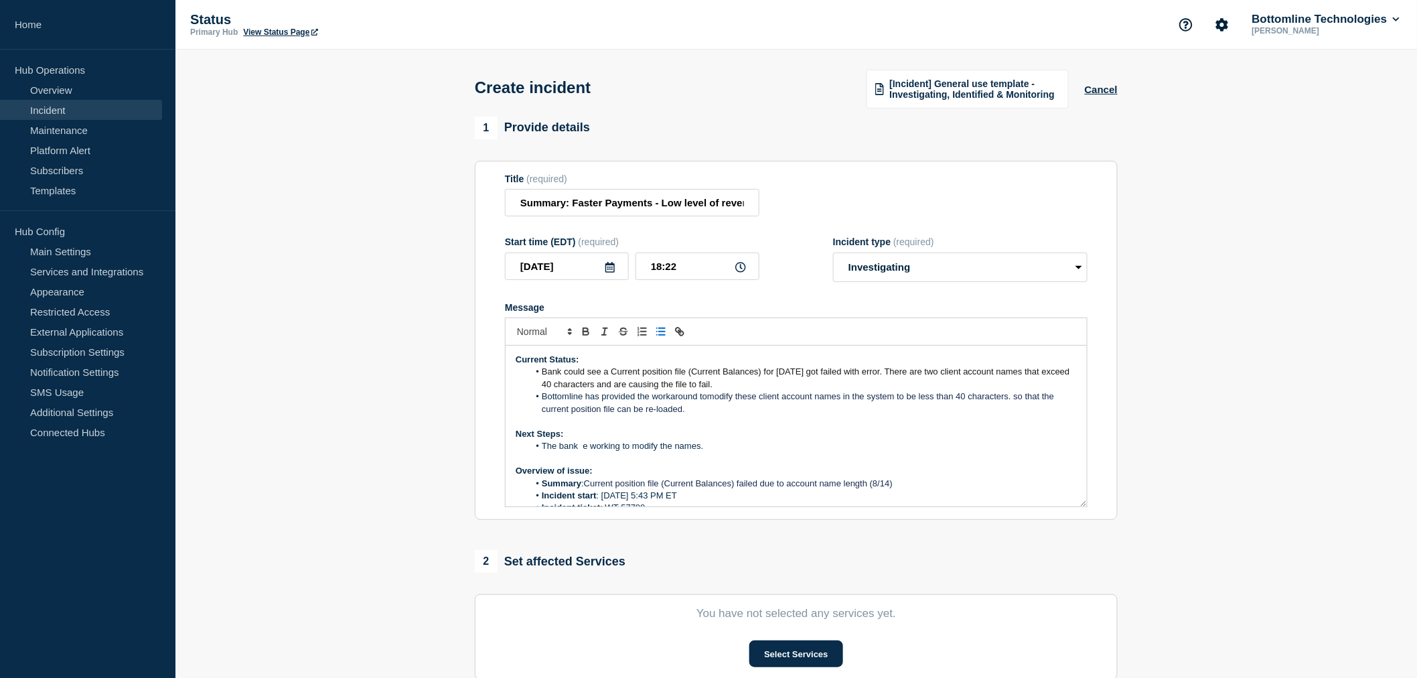
click at [563, 445] on li "The bank e working to modify the names." at bounding box center [803, 446] width 548 height 12
click at [580, 447] on li "Bank is e working to modify the names." at bounding box center [803, 446] width 548 height 12
click at [697, 446] on li "Bank is working to modify the names." at bounding box center [803, 446] width 548 height 12
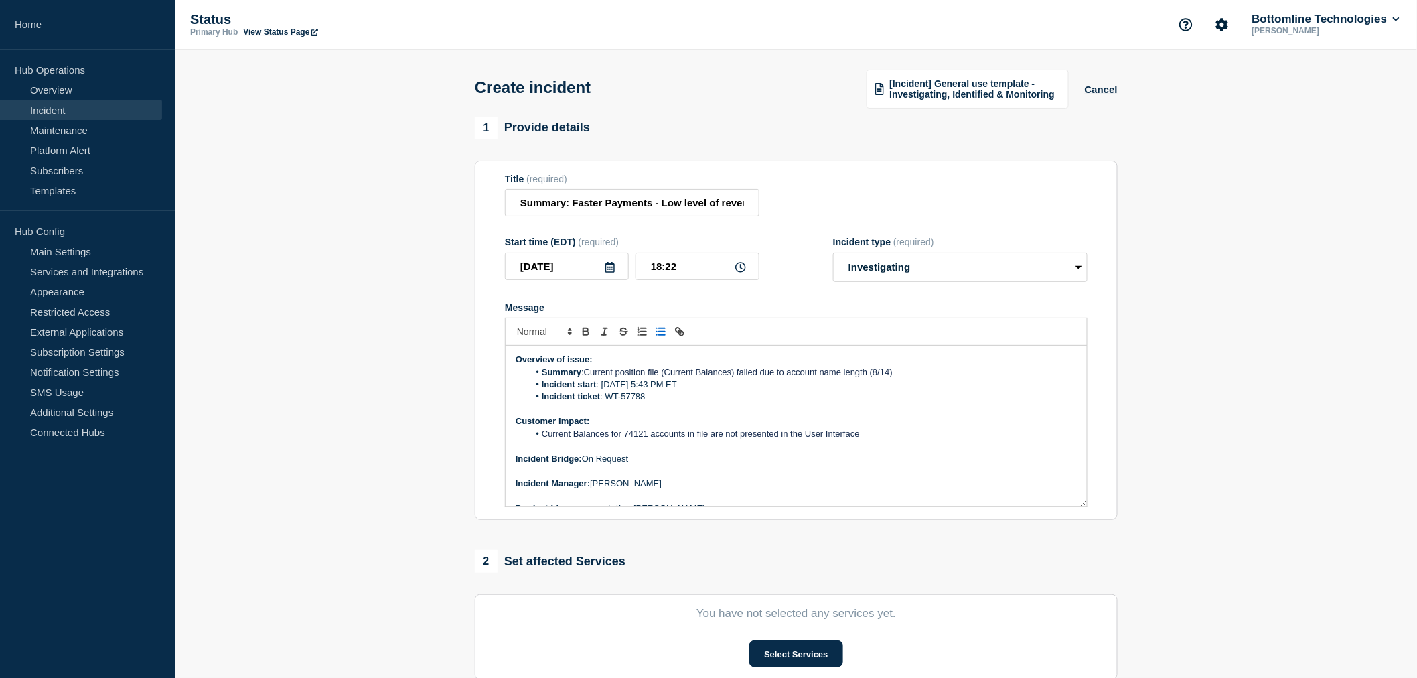
scroll to position [149, 0]
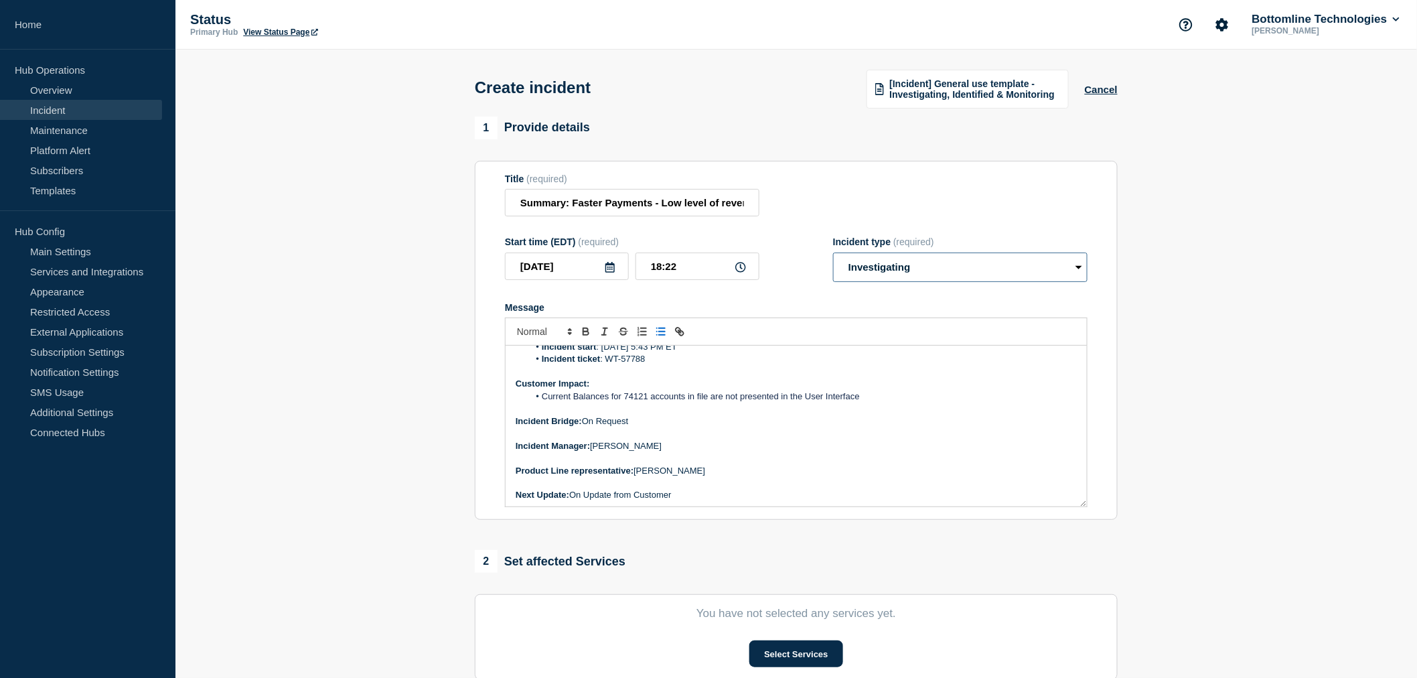
click at [905, 273] on select "Select option Investigating Identified Monitoring" at bounding box center [960, 266] width 254 height 29
select select "identified"
click at [833, 254] on select "Select option Investigating Identified Monitoring" at bounding box center [960, 266] width 254 height 29
click at [707, 202] on input "Summary: Faster Payments - Low level of reversals" at bounding box center [632, 202] width 254 height 27
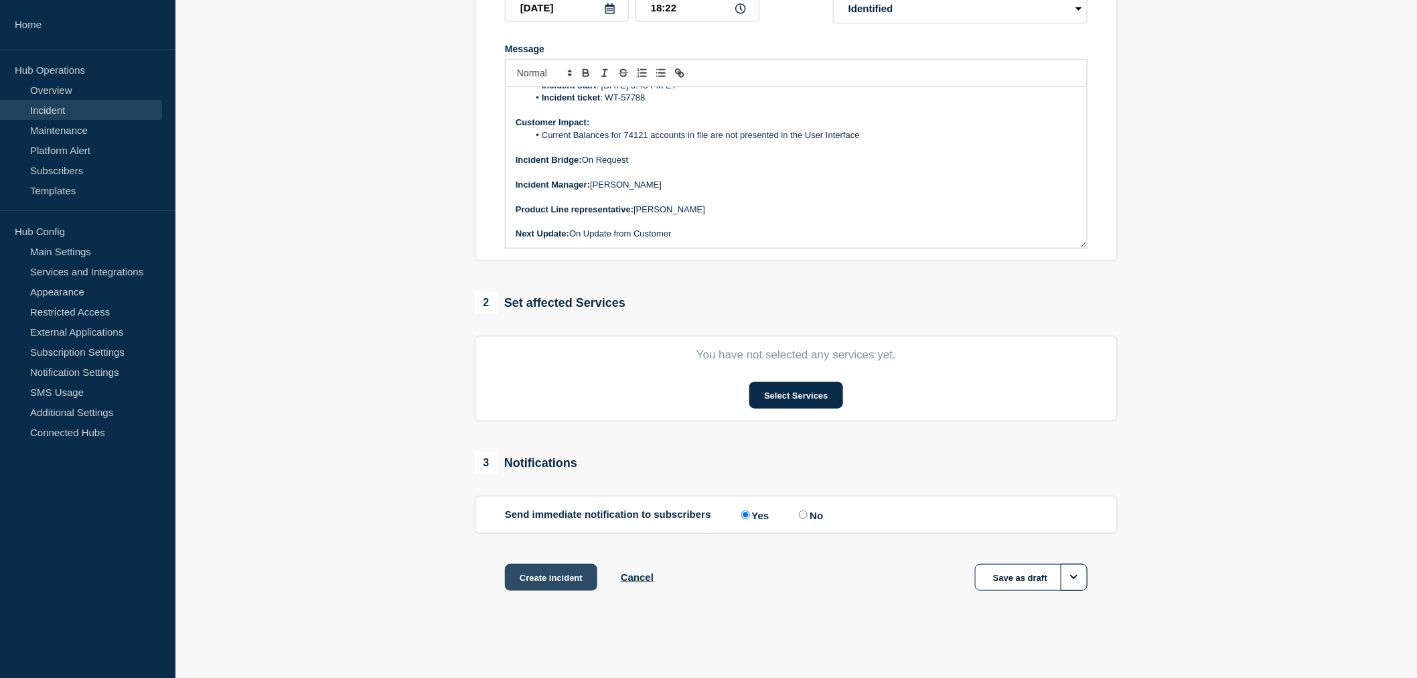
scroll to position [0, 0]
click at [544, 571] on button "Create incident" at bounding box center [551, 577] width 92 height 27
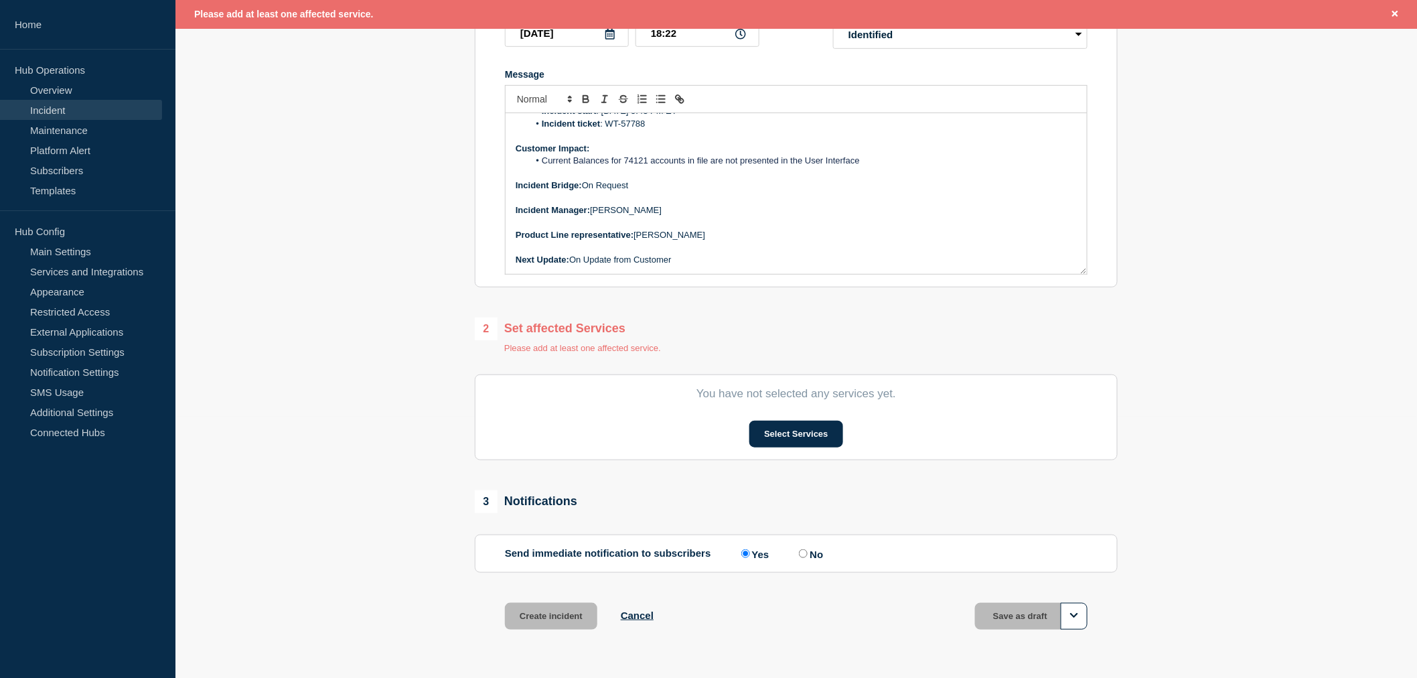
scroll to position [289, 0]
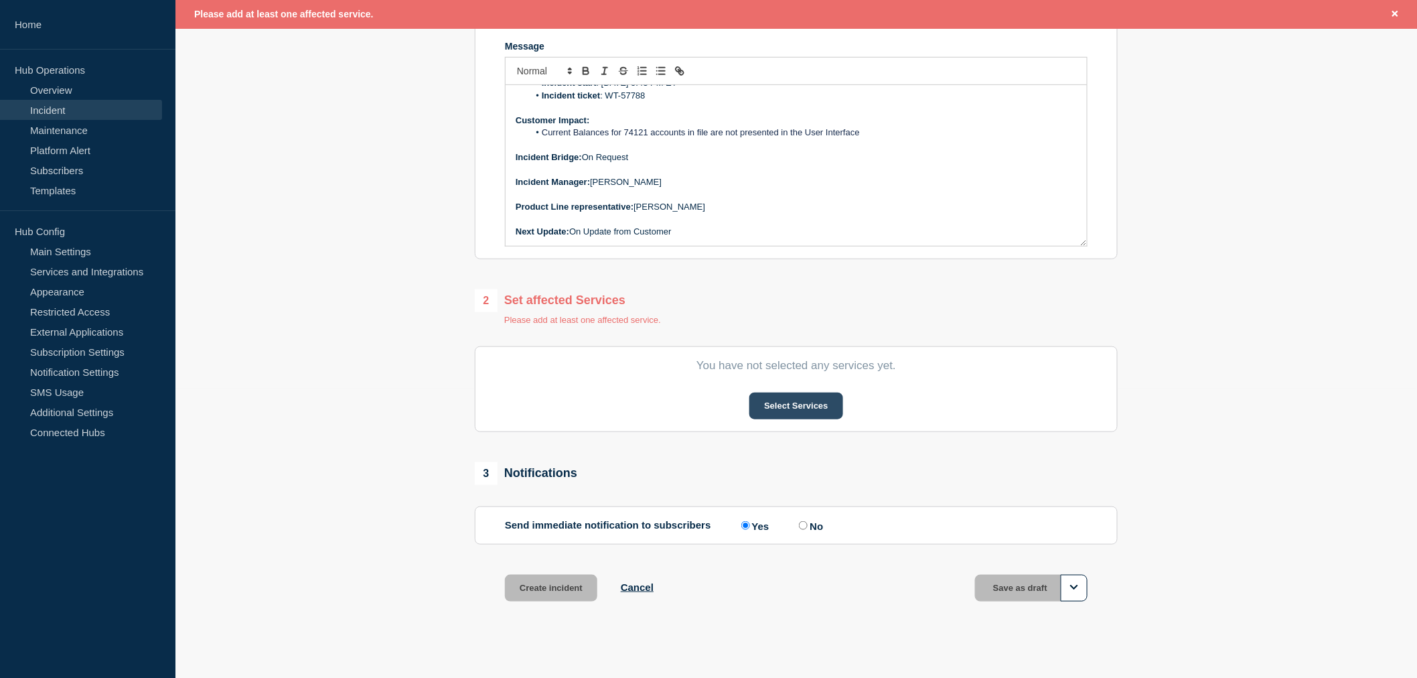
click at [786, 403] on button "Select Services" at bounding box center [795, 405] width 93 height 27
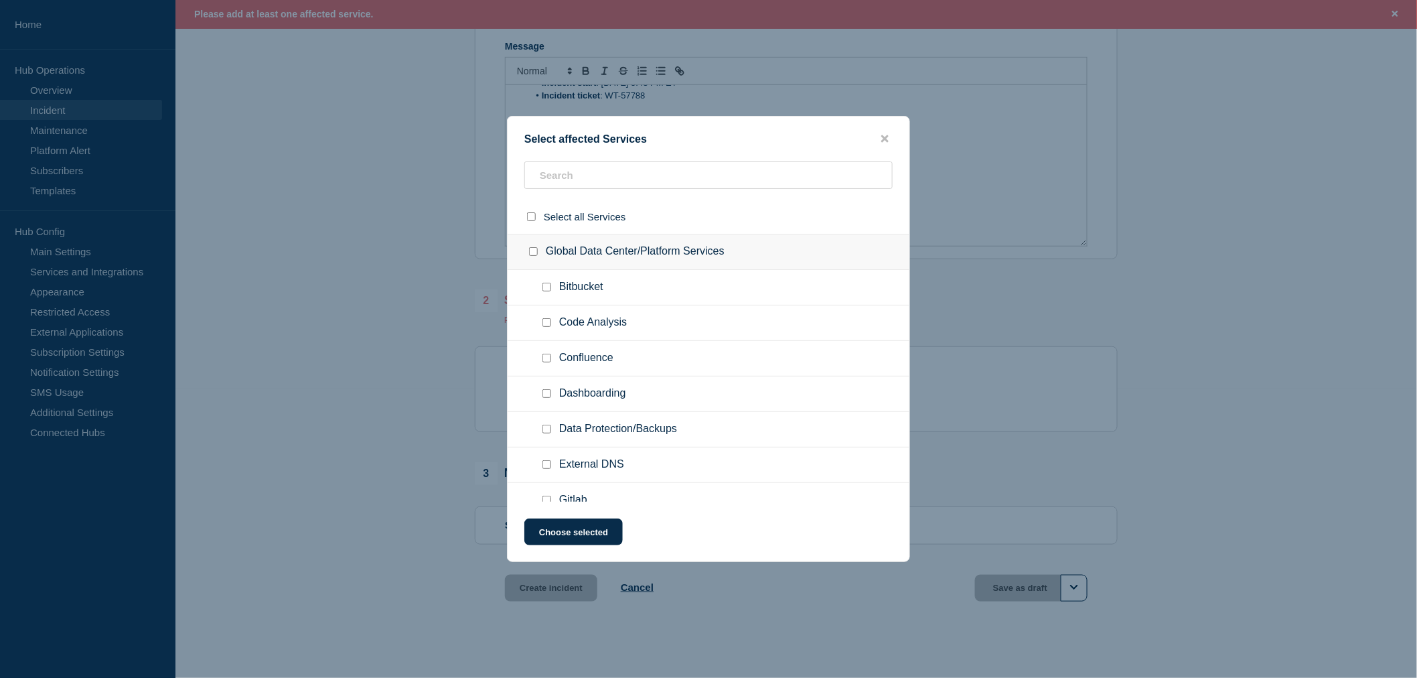
click at [553, 311] on ul "Code Analysis" at bounding box center [709, 322] width 402 height 35
click at [571, 179] on input "text" at bounding box center [708, 174] width 368 height 27
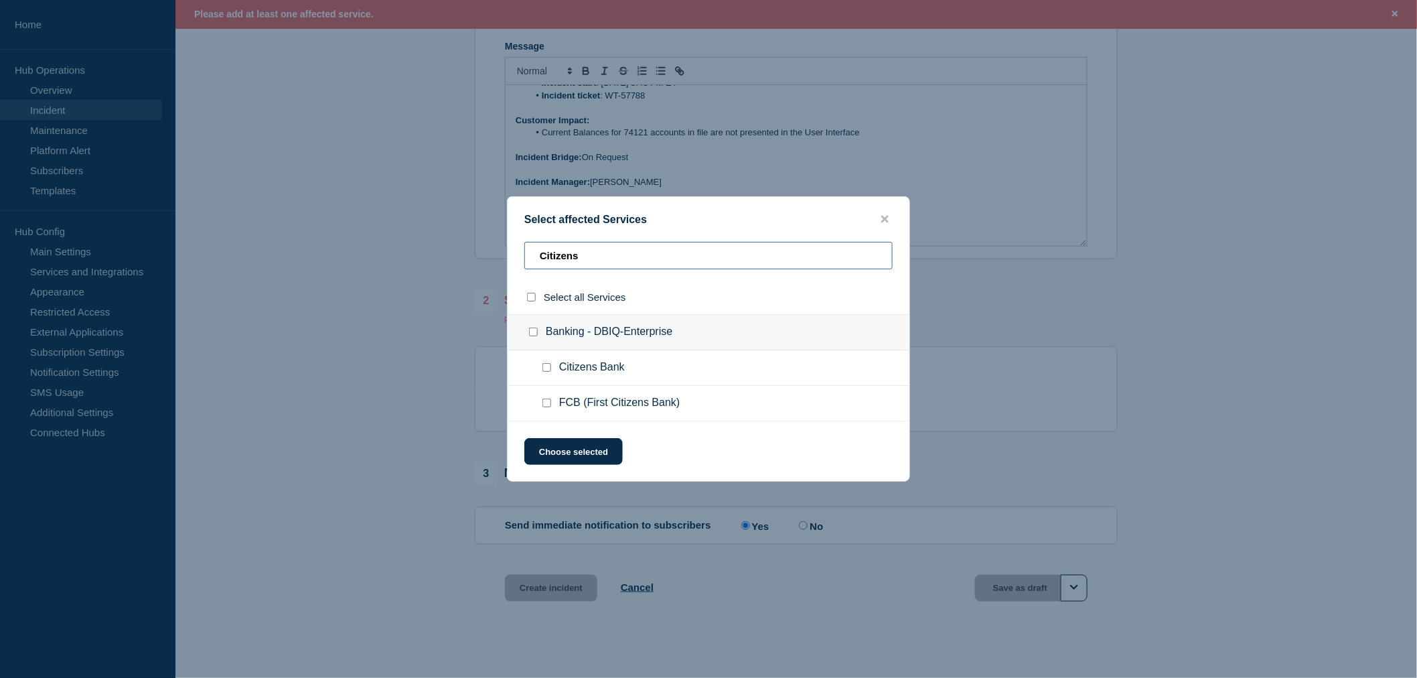
type input "Citizens"
click at [546, 366] on input "Citizens Bank checkbox" at bounding box center [546, 367] width 9 height 9
checkbox input "true"
click at [583, 451] on button "Choose selected" at bounding box center [573, 451] width 98 height 27
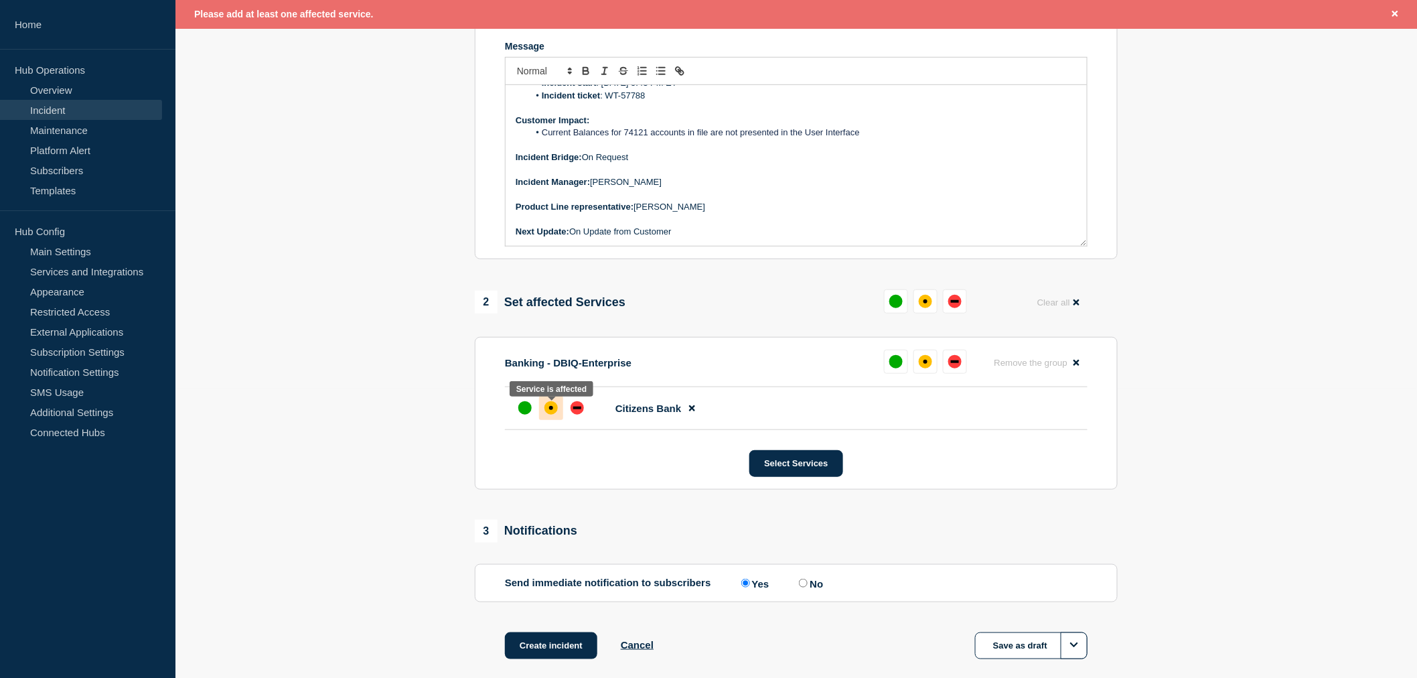
click at [551, 413] on div "affected" at bounding box center [550, 407] width 13 height 13
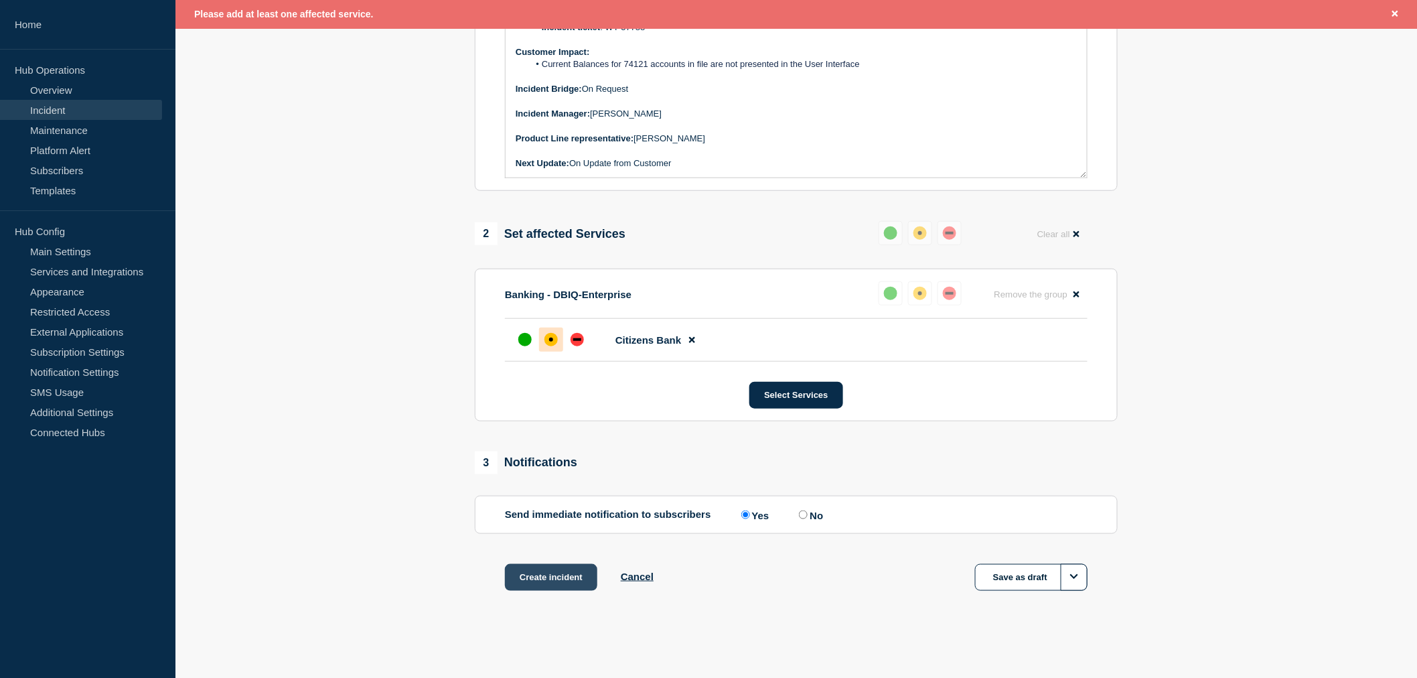
click at [544, 574] on button "Create incident" at bounding box center [551, 577] width 92 height 27
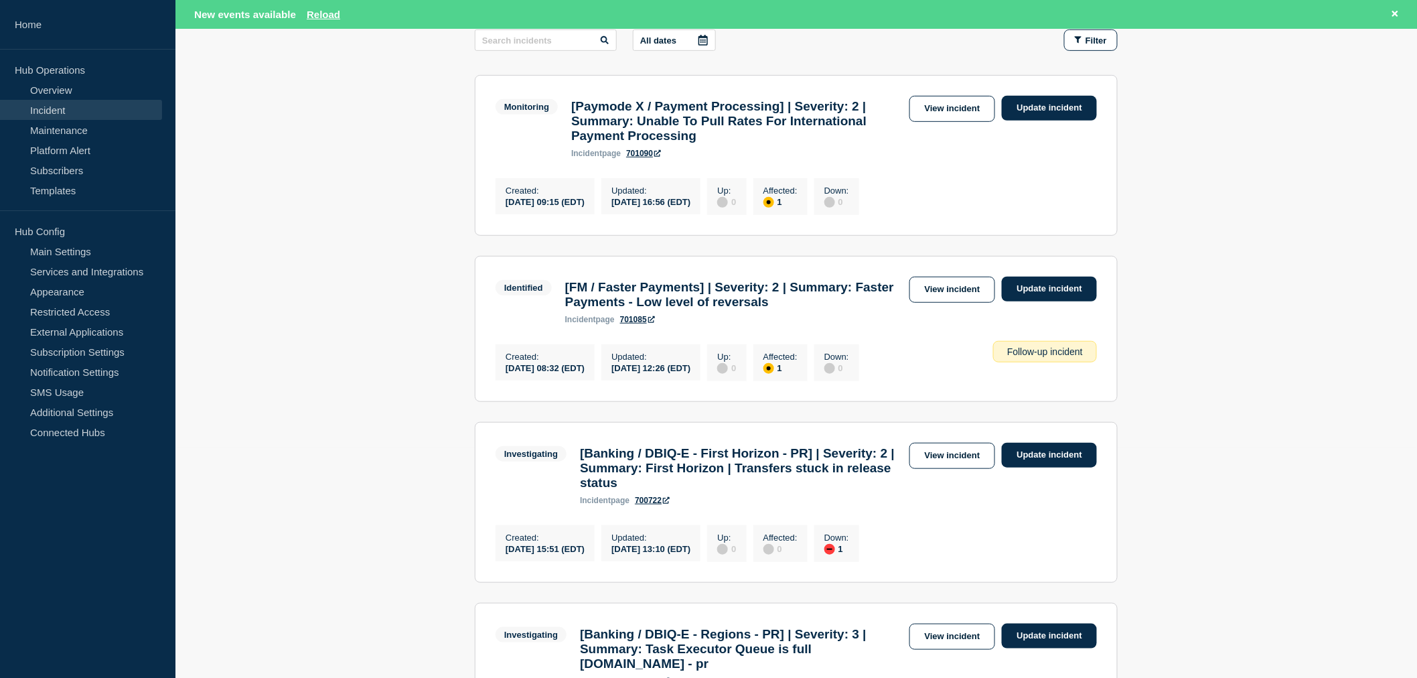
scroll to position [74, 0]
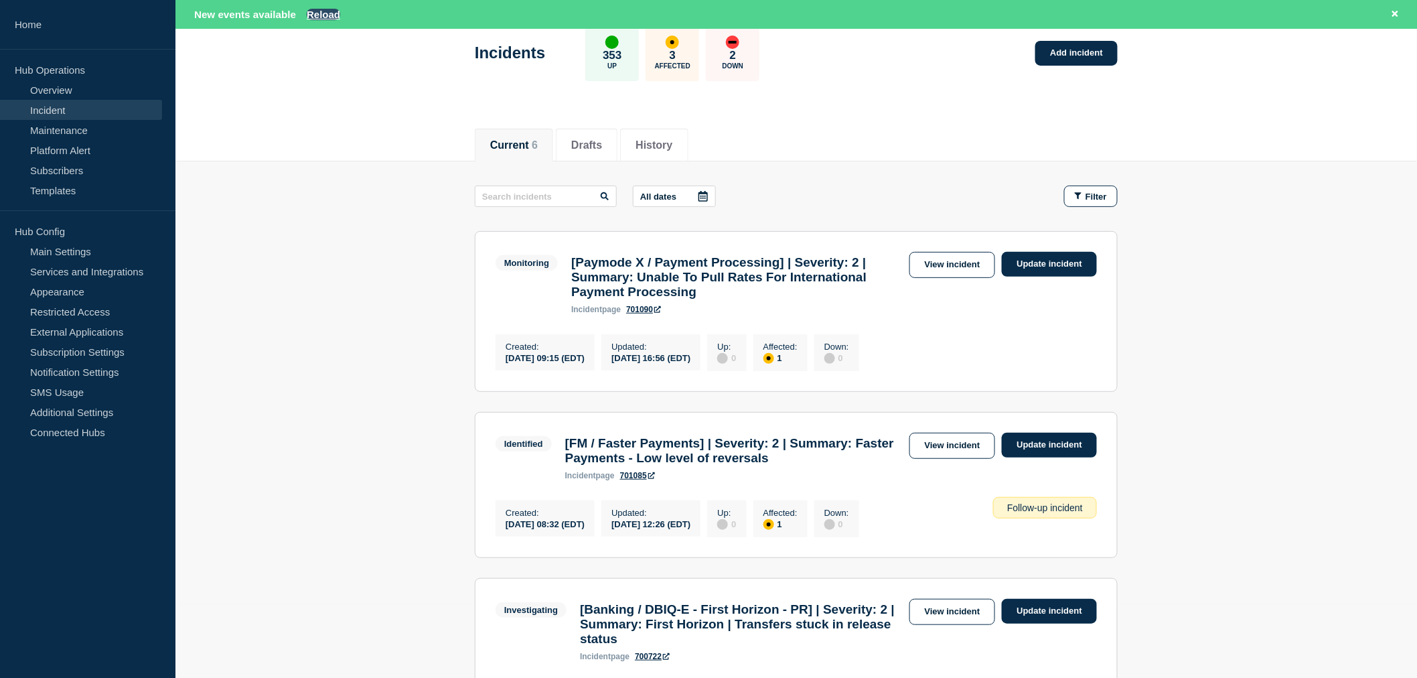
click at [333, 17] on button "Reload" at bounding box center [323, 14] width 33 height 11
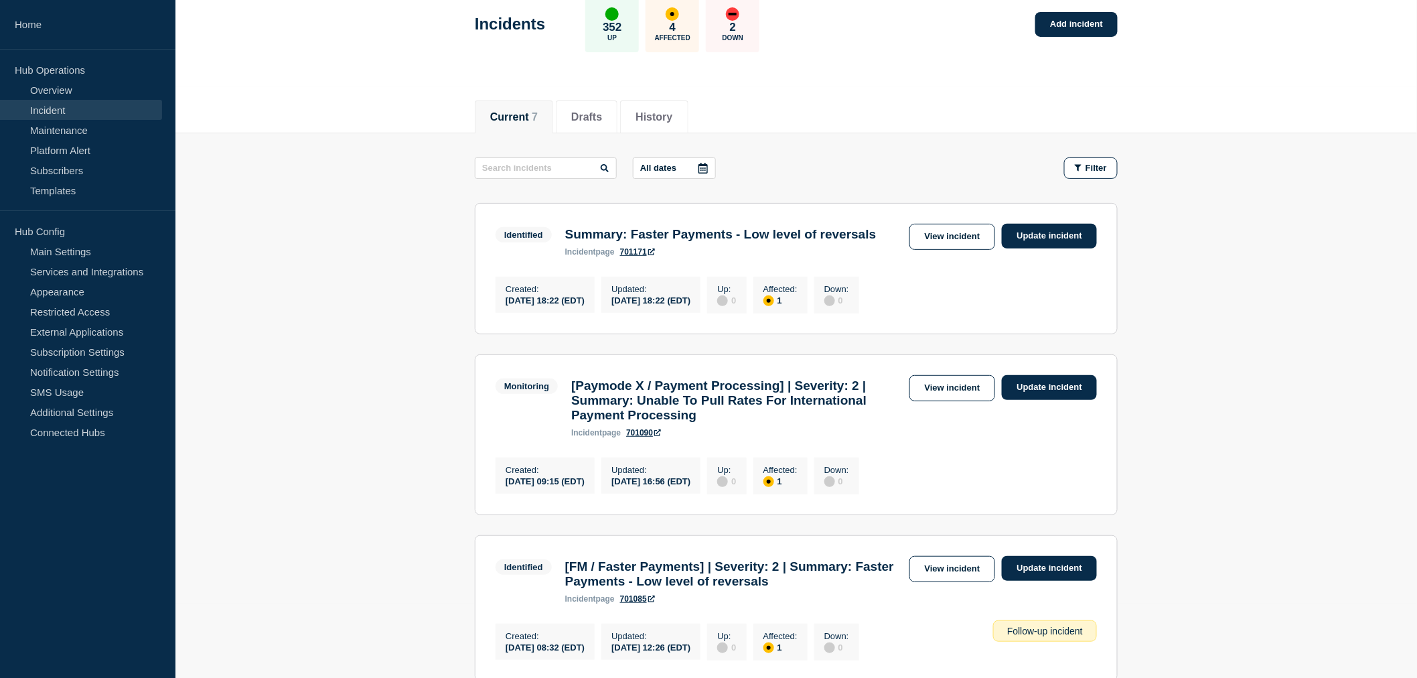
scroll to position [46, 0]
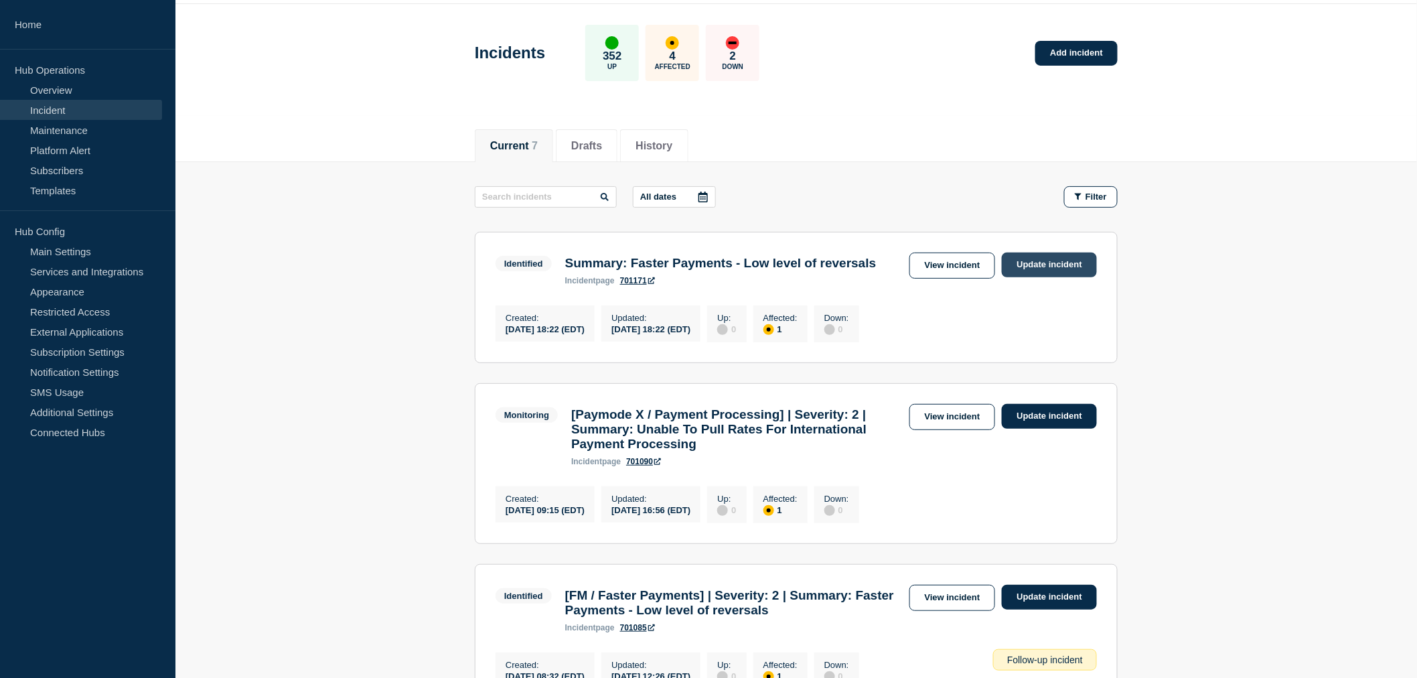
click at [1039, 264] on link "Update incident" at bounding box center [1049, 264] width 95 height 25
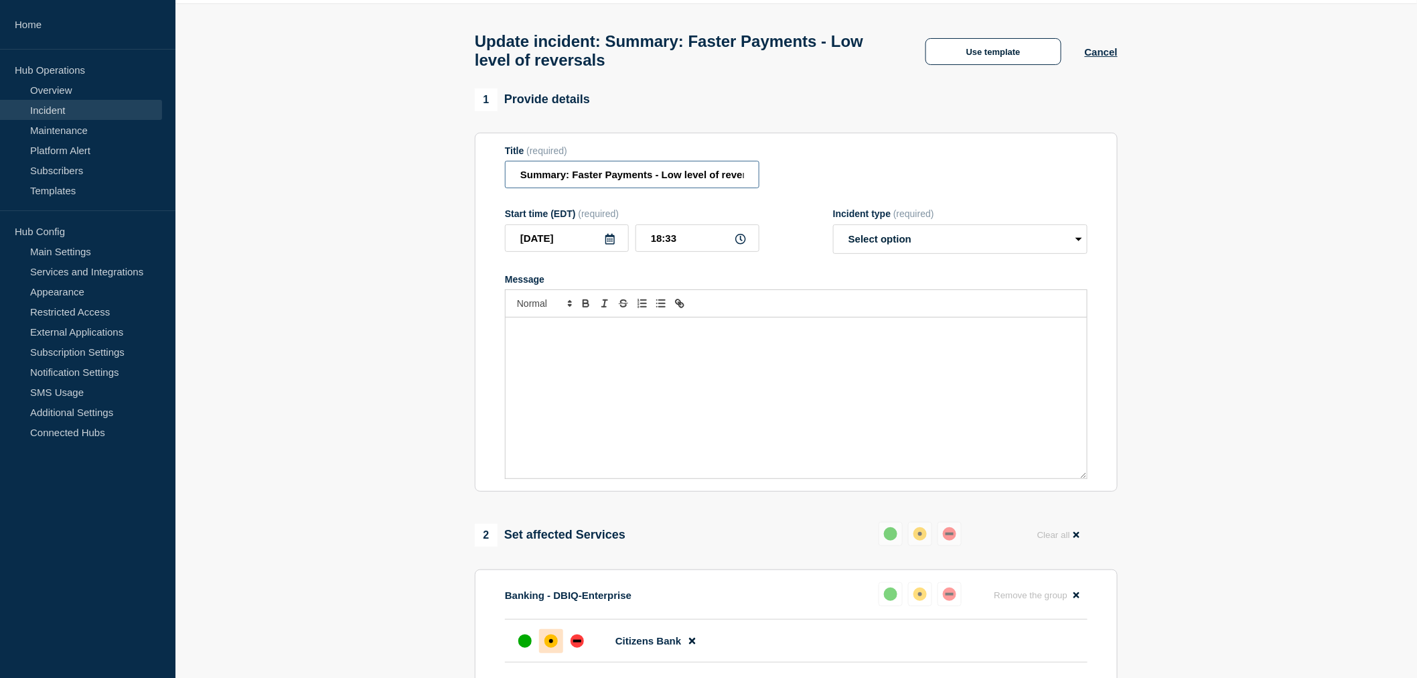
click at [583, 188] on input "Summary: Faster Payments - Low level of reversals" at bounding box center [632, 174] width 254 height 27
drag, startPoint x: 573, startPoint y: 181, endPoint x: 773, endPoint y: 179, distance: 200.9
click at [773, 179] on div "Title (required) Summary: Faster Payments - Low level of reversals" at bounding box center [796, 167] width 583 height 44
paste input "Current position file (Current Balances) failed due to account name length (8/1…"
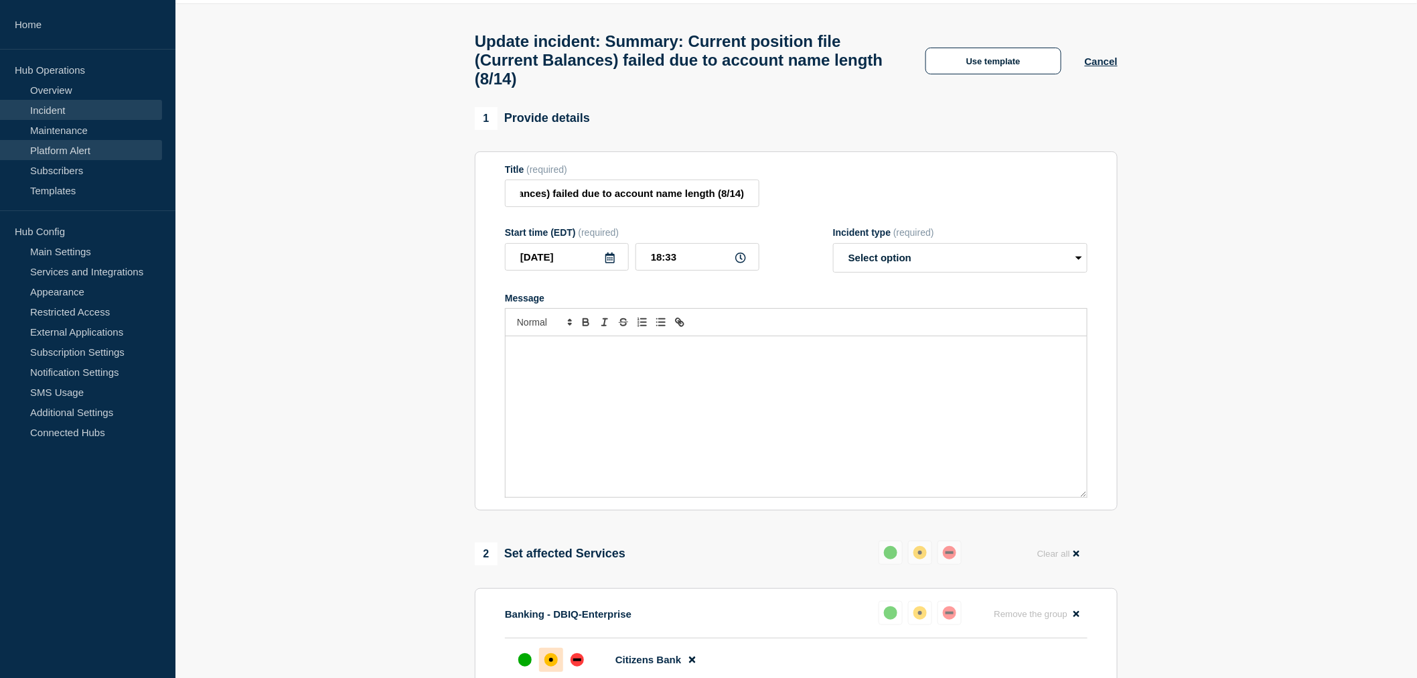
scroll to position [0, 0]
click at [573, 203] on input "Summary: Current position file (Current Balances) failed due to account name le…" at bounding box center [632, 192] width 254 height 27
click at [520, 202] on input "Summary: Current position file (Current Balances) failed due to account name le…" at bounding box center [632, 192] width 254 height 27
paste input "[Banking / DBIQ-E - CIBC] | Severity: 2 |"
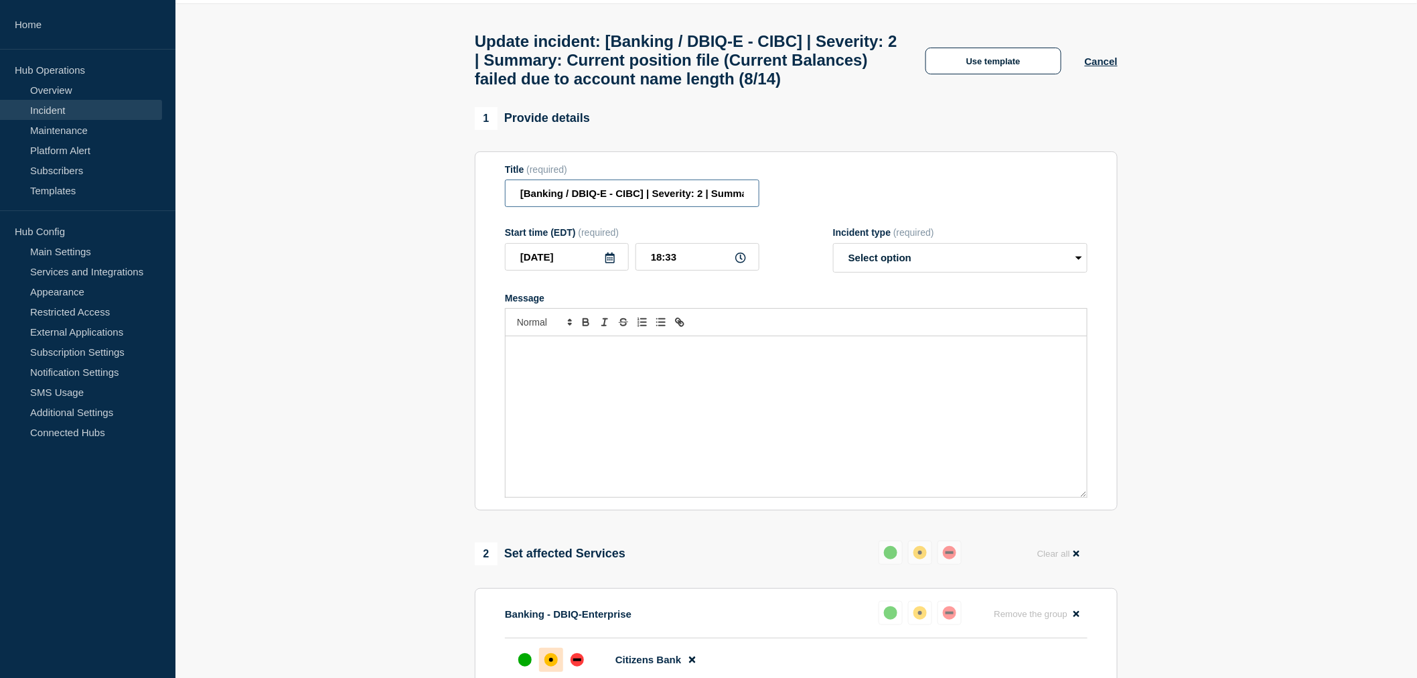
click at [640, 207] on input "[Banking / DBIQ-E - CIBC] | Severity: 2 | Summary: Current position file (Curre…" at bounding box center [632, 192] width 254 height 27
type input "[Banking / DBIQ-E - Citizens] | Severity: 2 | Summary: Current position file (C…"
click at [927, 273] on select "Select option Investigating Identified Monitoring Resolved" at bounding box center [960, 257] width 254 height 29
click at [891, 273] on select "Select option Investigating Identified Monitoring Resolved" at bounding box center [960, 257] width 254 height 29
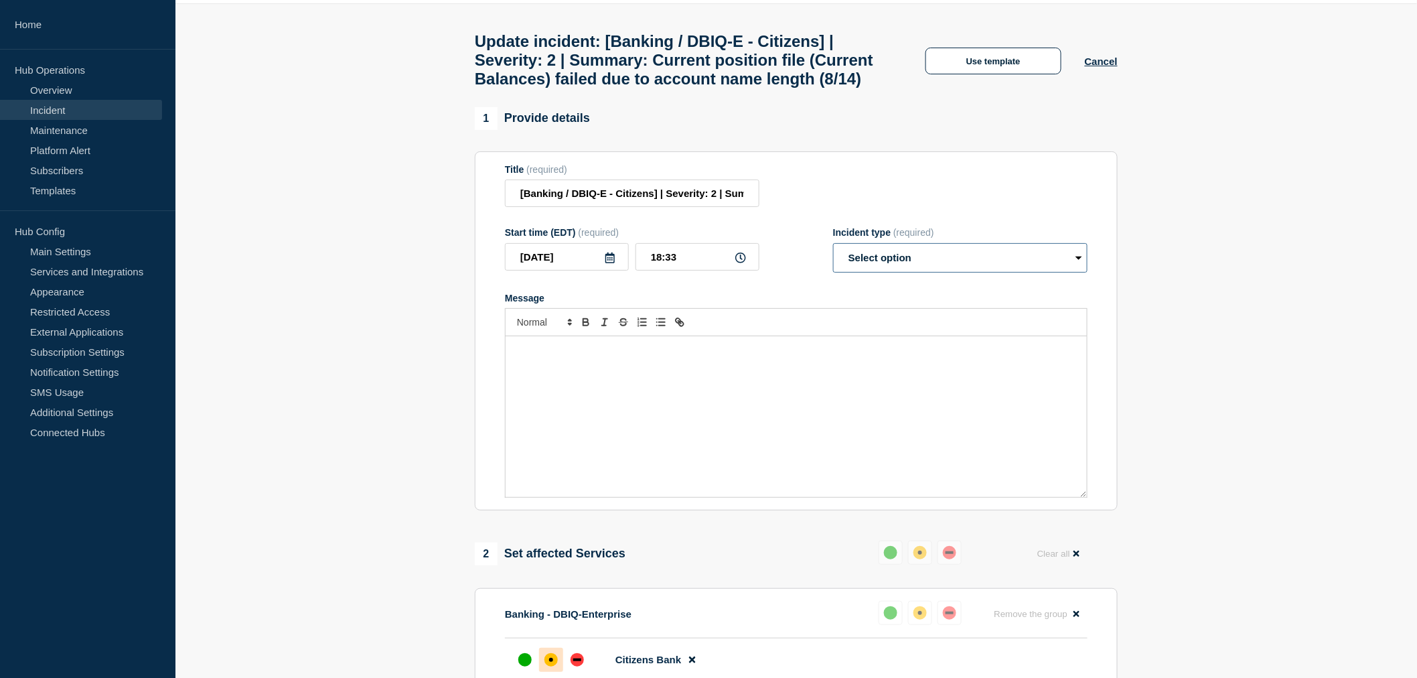
select select "identified"
click at [833, 273] on select "Select option Investigating Identified Monitoring Resolved" at bounding box center [960, 257] width 254 height 29
click at [583, 426] on div "Message" at bounding box center [796, 416] width 581 height 161
click at [507, 384] on div "Message" at bounding box center [796, 416] width 581 height 161
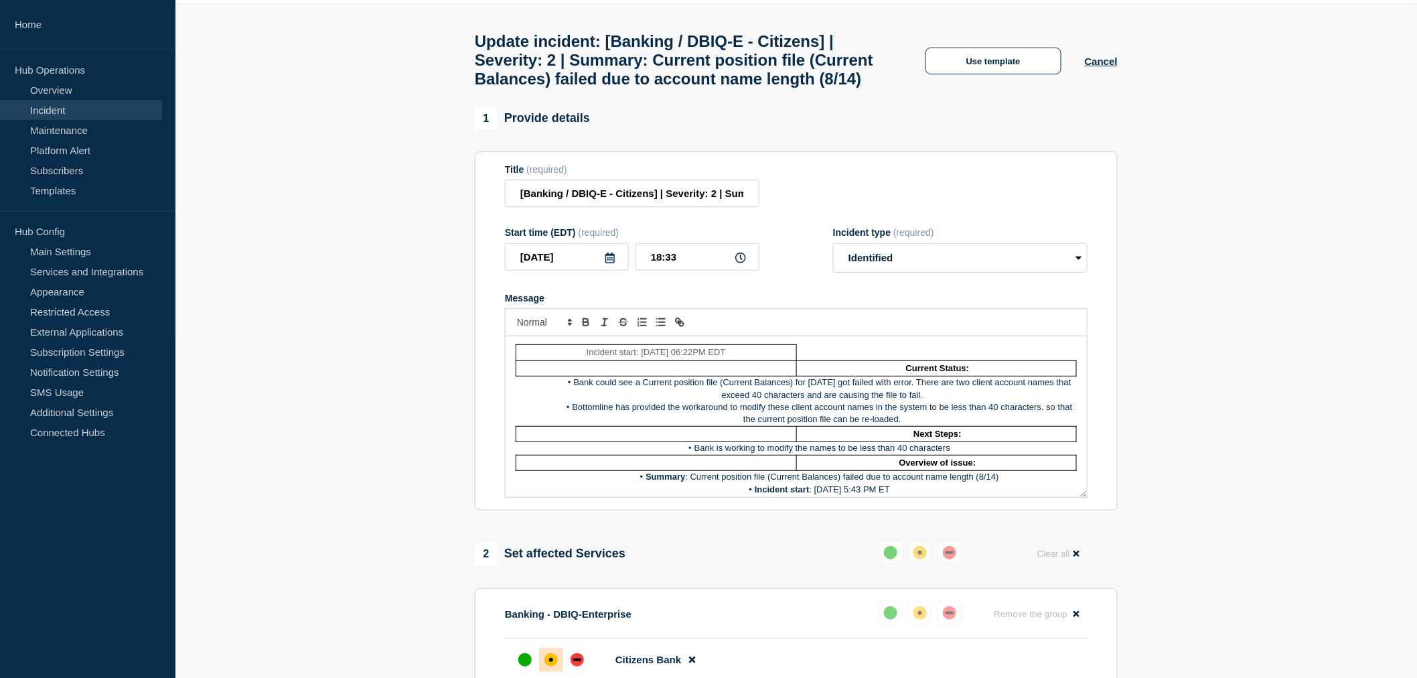
scroll to position [104, 0]
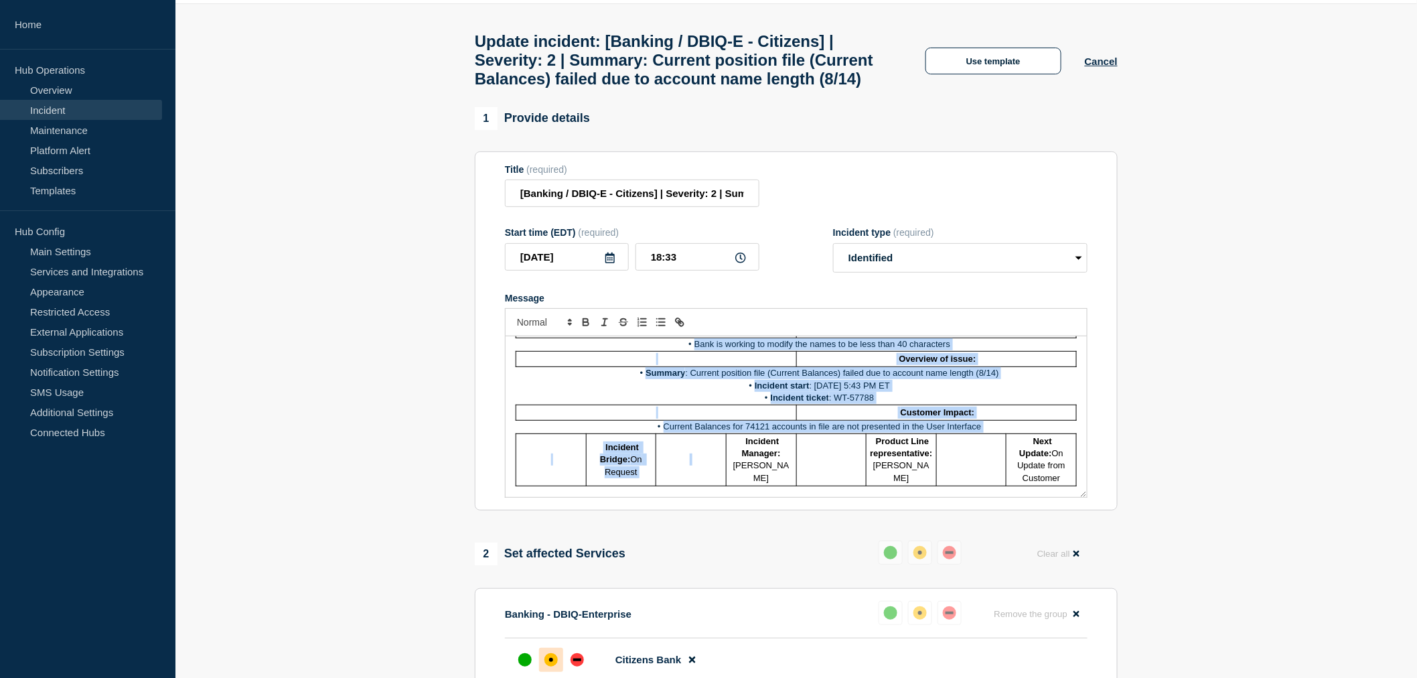
drag, startPoint x: 514, startPoint y: 389, endPoint x: 715, endPoint y: 516, distance: 237.4
click at [715, 497] on div "Incident start: 08/14/2025 06:22PM EDT Current Status: Bank could see a Current…" at bounding box center [796, 416] width 581 height 161
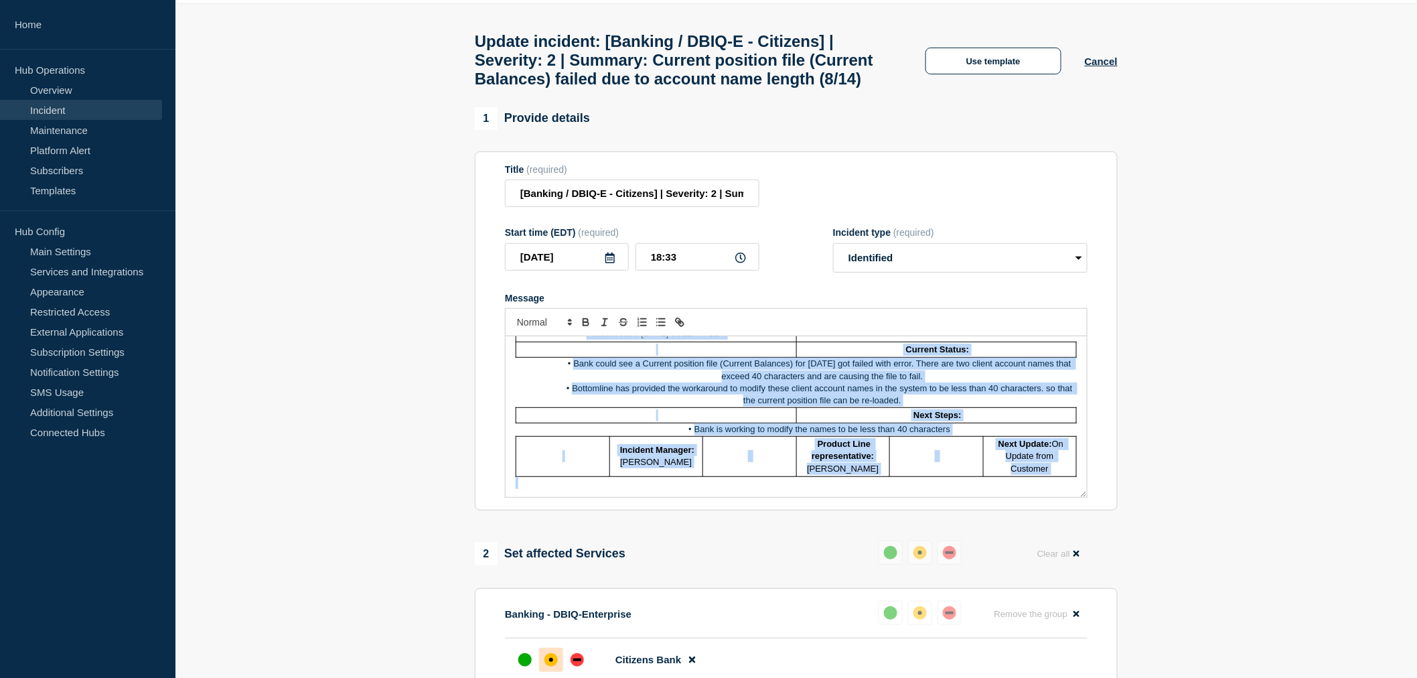
scroll to position [0, 0]
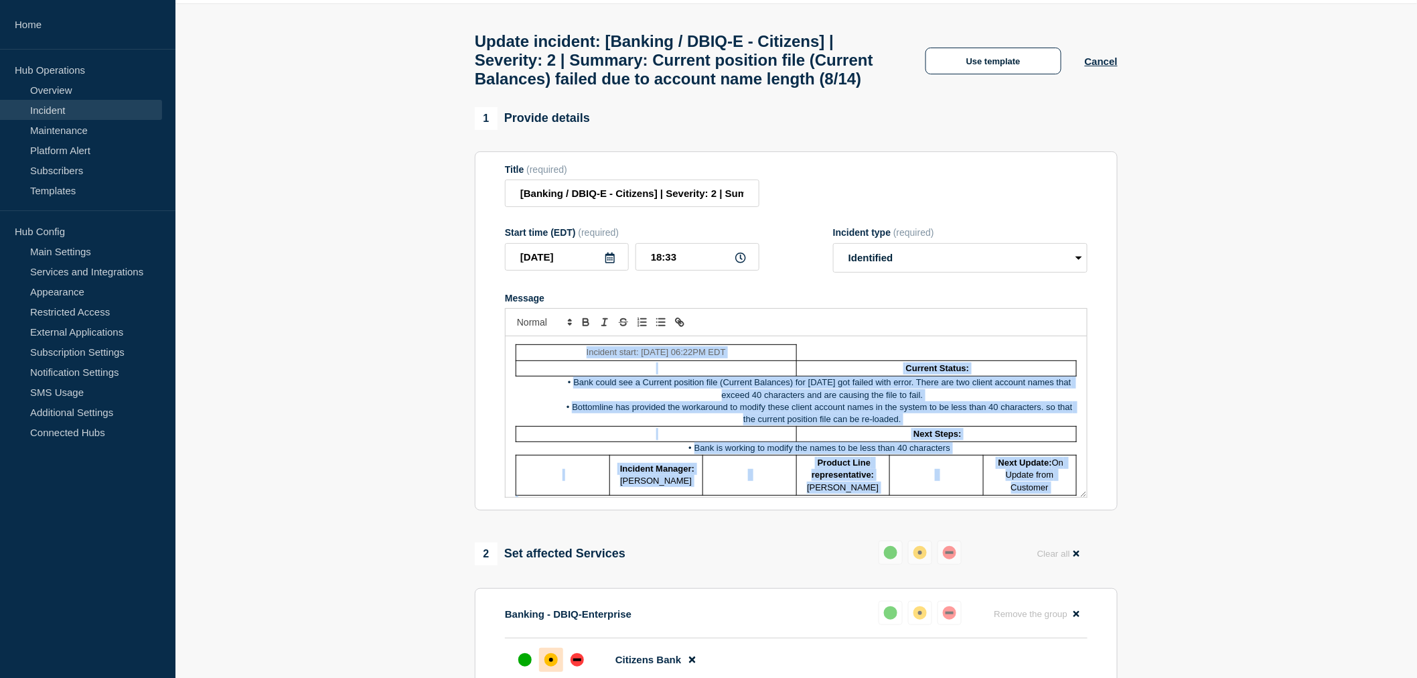
drag, startPoint x: 524, startPoint y: 523, endPoint x: 427, endPoint y: 289, distance: 253.1
click at [427, 289] on section "1 Provide details Title (required) [Banking / DBIQ-E - Citizens] | Severity: 2 …" at bounding box center [796, 580] width 1242 height 946
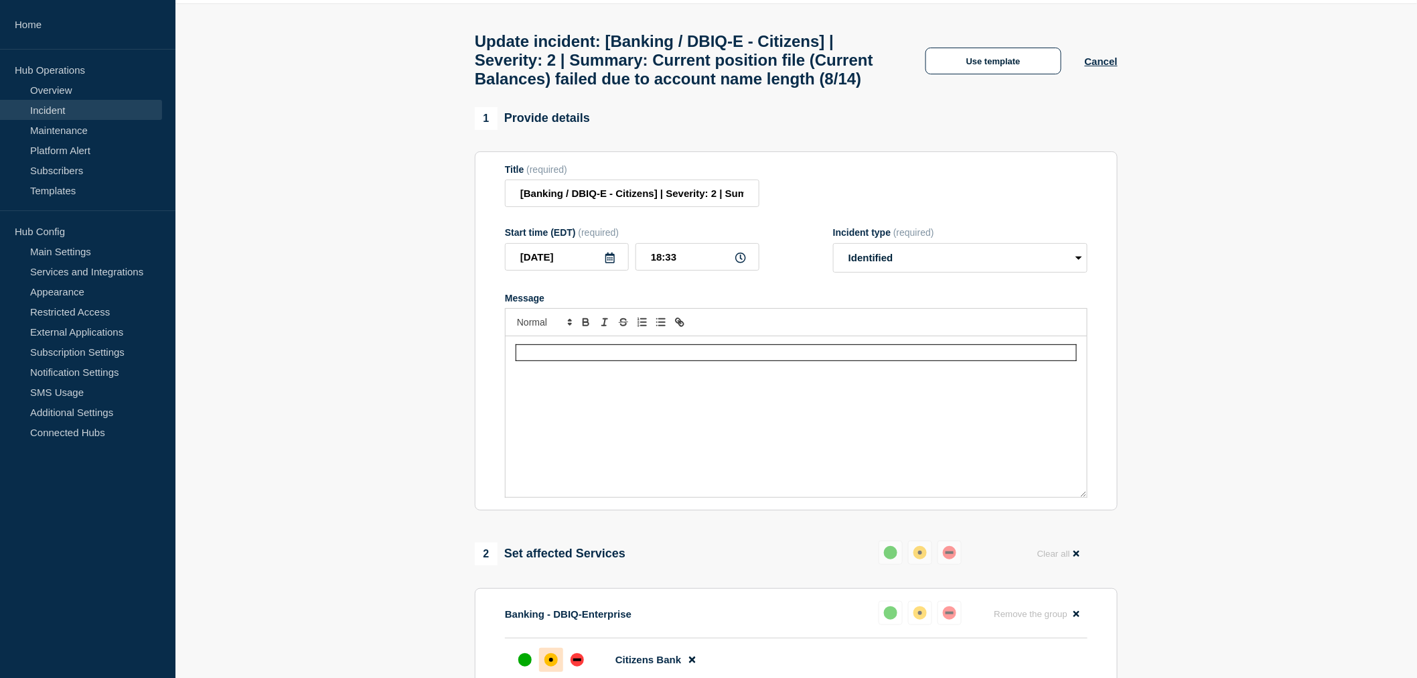
click at [523, 360] on td "Message" at bounding box center [796, 352] width 561 height 15
drag, startPoint x: 520, startPoint y: 389, endPoint x: 611, endPoint y: 497, distance: 140.7
click at [611, 497] on div "Message" at bounding box center [796, 416] width 581 height 161
click at [520, 360] on td "Message" at bounding box center [796, 352] width 561 height 15
click at [1079, 389] on div "Message" at bounding box center [796, 416] width 581 height 161
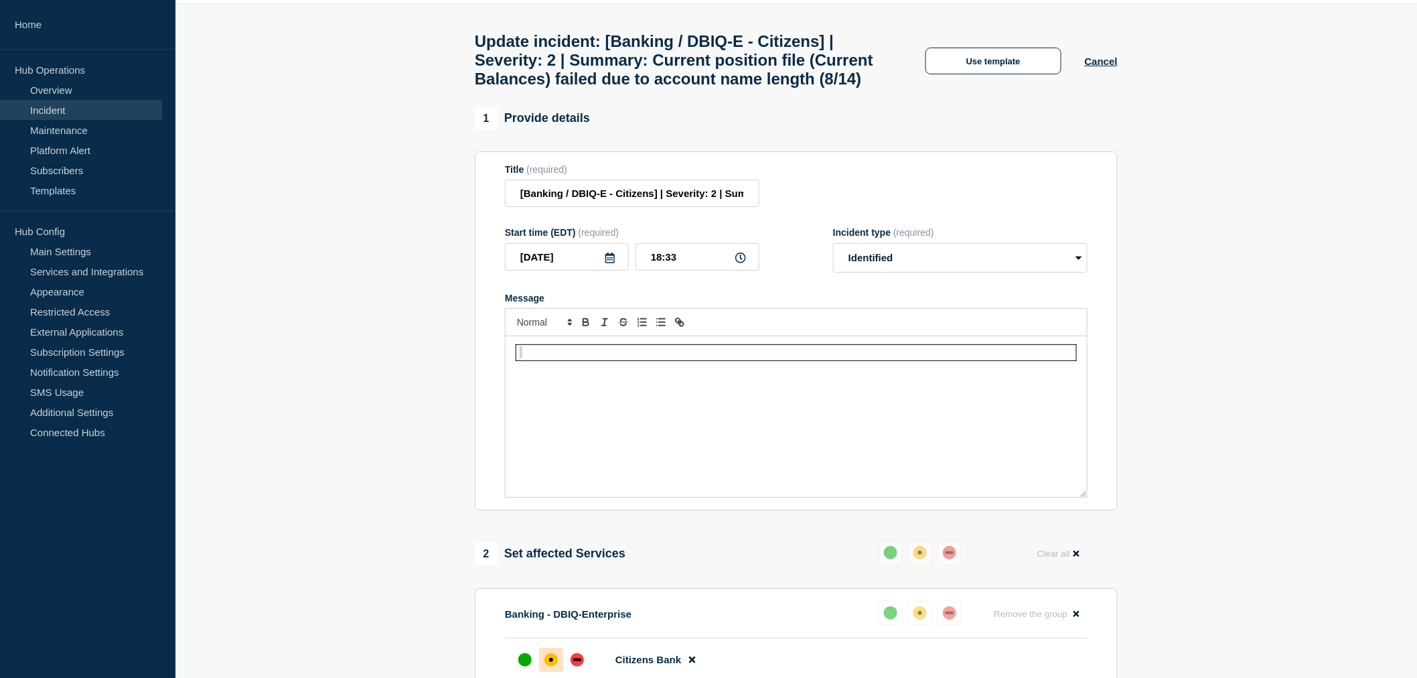
click at [1079, 389] on div "Message" at bounding box center [796, 416] width 581 height 161
click at [520, 360] on td "Message" at bounding box center [796, 352] width 561 height 15
drag, startPoint x: 513, startPoint y: 388, endPoint x: 549, endPoint y: 402, distance: 38.8
click at [549, 402] on div "Message" at bounding box center [796, 416] width 581 height 161
click at [516, 402] on div "Message" at bounding box center [796, 416] width 581 height 161
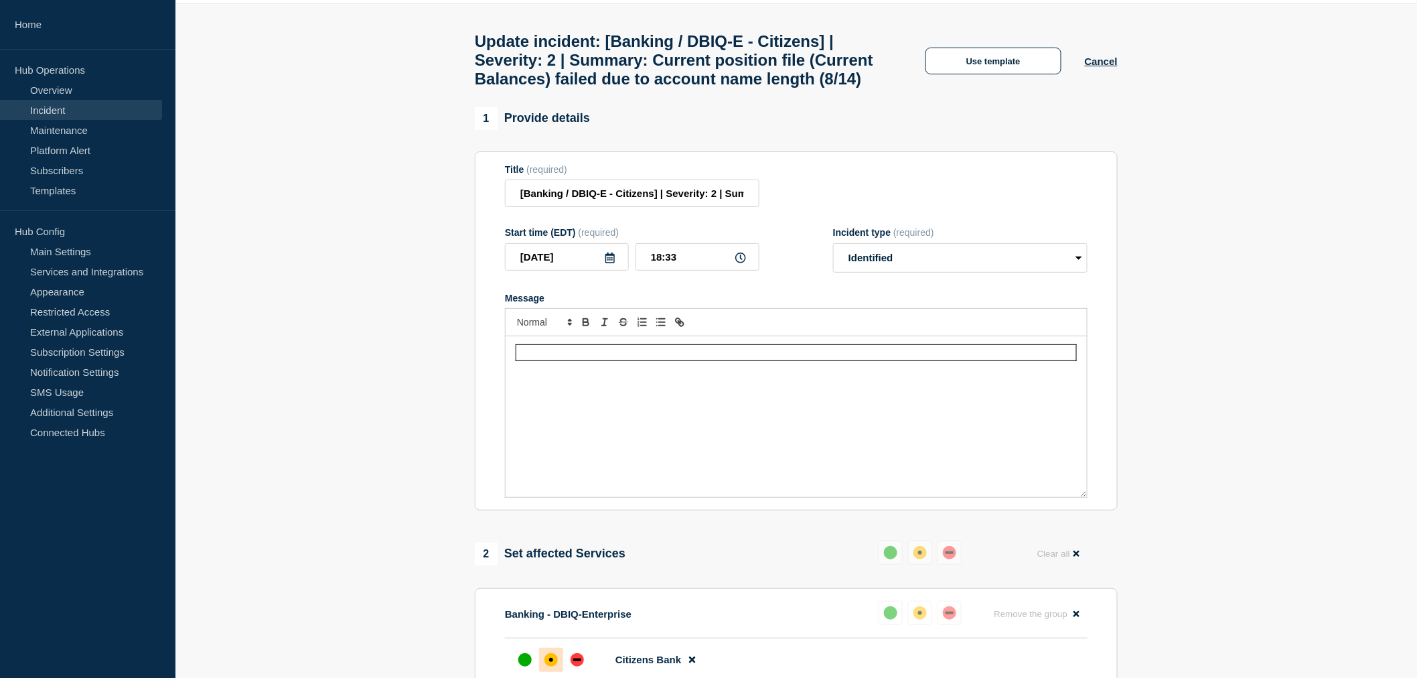
click at [534, 407] on div "Message" at bounding box center [796, 416] width 581 height 161
click at [524, 360] on td "Message" at bounding box center [796, 352] width 561 height 15
click at [518, 360] on td "Message" at bounding box center [796, 352] width 561 height 15
drag, startPoint x: 511, startPoint y: 382, endPoint x: 549, endPoint y: 410, distance: 47.0
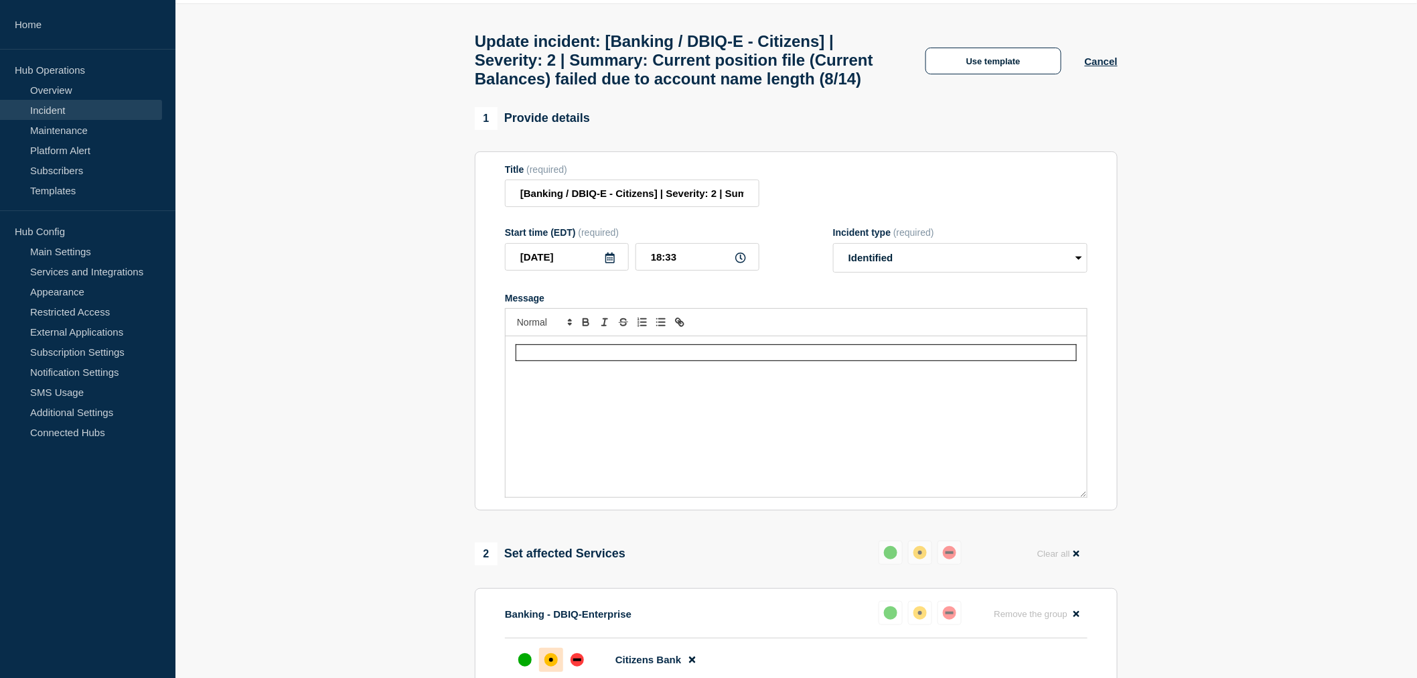
click at [549, 410] on div "Message" at bounding box center [796, 416] width 581 height 161
click at [526, 406] on div "Message" at bounding box center [796, 416] width 581 height 161
click at [1081, 388] on div "Message" at bounding box center [796, 416] width 581 height 161
click at [988, 74] on button "Use template" at bounding box center [993, 61] width 136 height 27
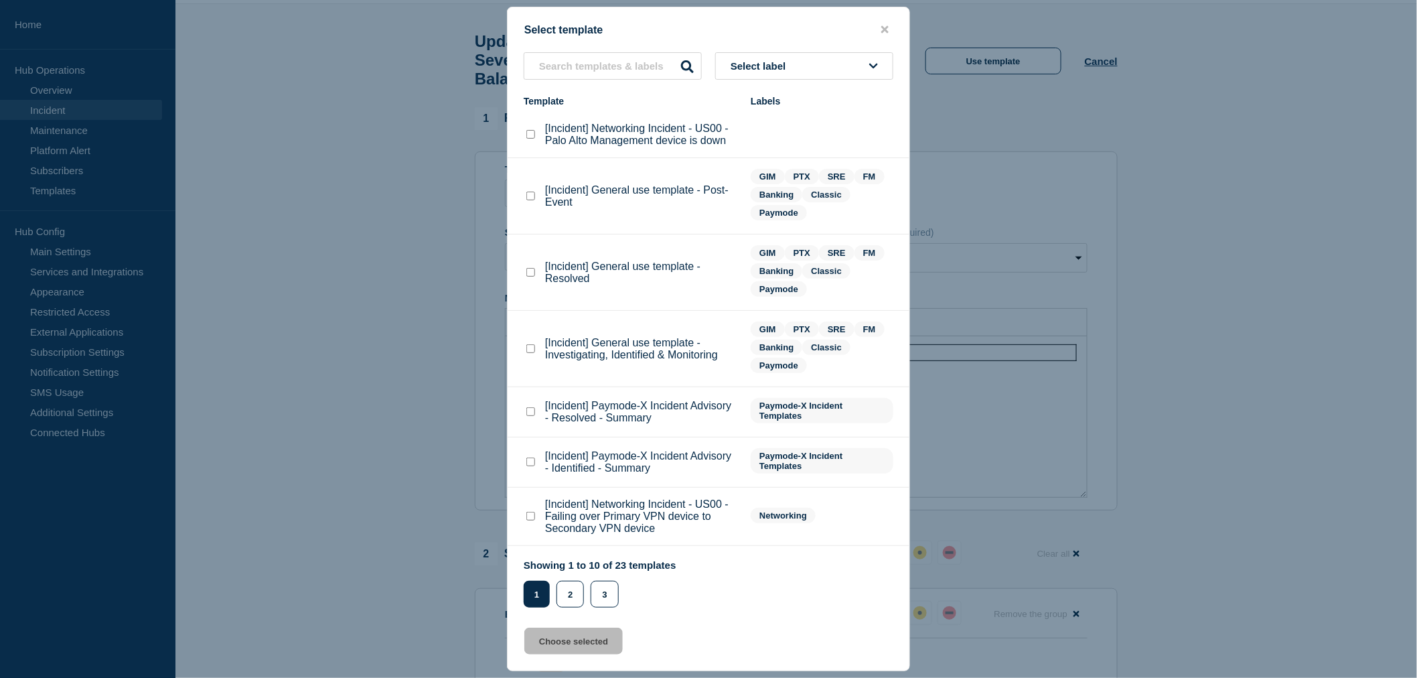
click at [527, 347] on checkbox"] "[Incident] General use template - Investigating, Identified & Monitoring checkb…" at bounding box center [530, 348] width 9 height 9
checkbox checkbox"] "true"
drag, startPoint x: 578, startPoint y: 638, endPoint x: 570, endPoint y: 639, distance: 8.1
click at [576, 638] on button "Choose selected" at bounding box center [573, 640] width 98 height 27
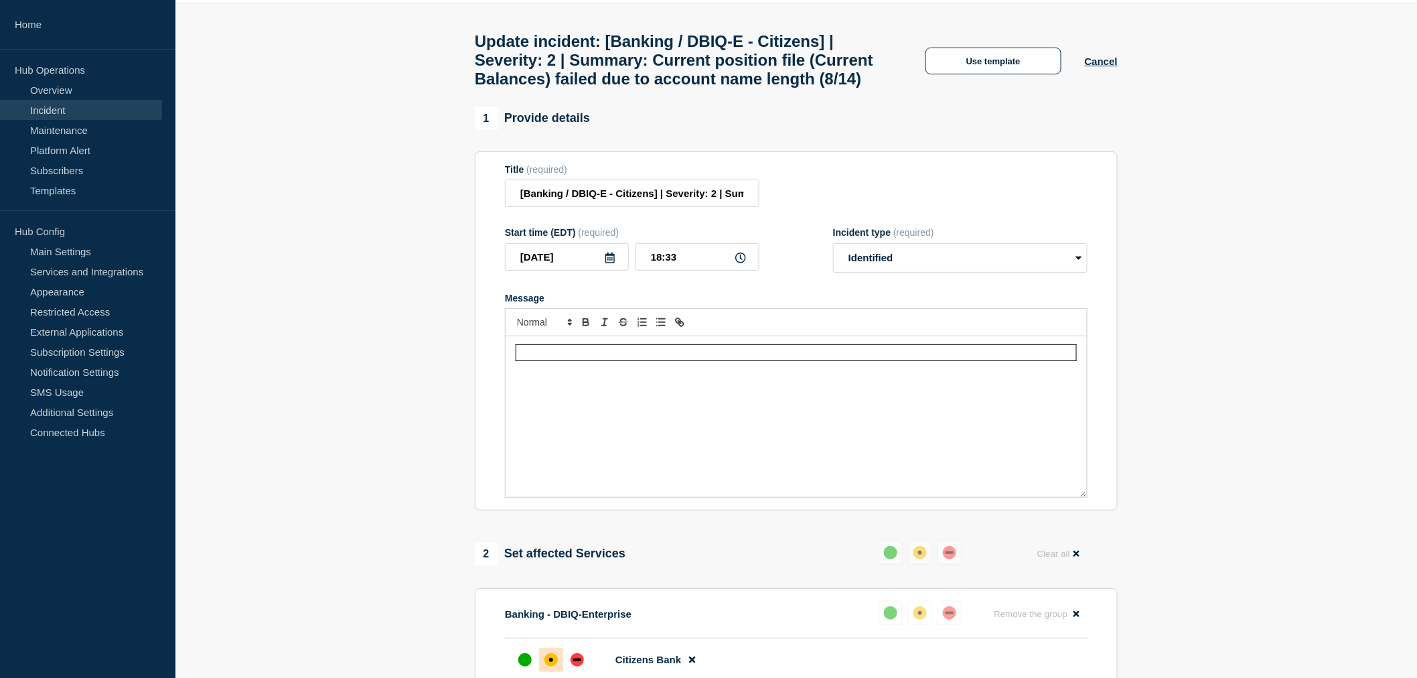
select select "investigating"
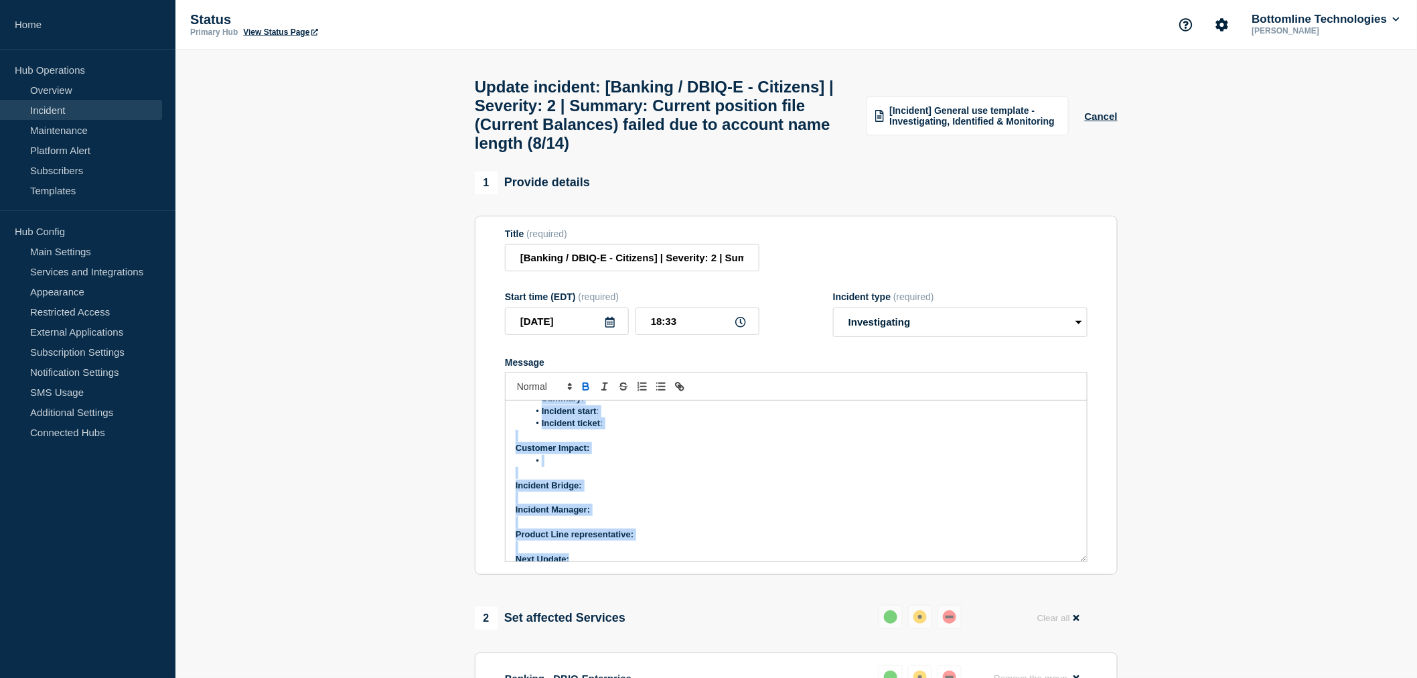
scroll to position [115, 0]
drag, startPoint x: 514, startPoint y: 429, endPoint x: 631, endPoint y: 628, distance: 231.8
click at [631, 628] on div "1 Provide details Title (required) [Banking / DBIQ-E - Citizens] | Severity: 2 …" at bounding box center [796, 644] width 658 height 946
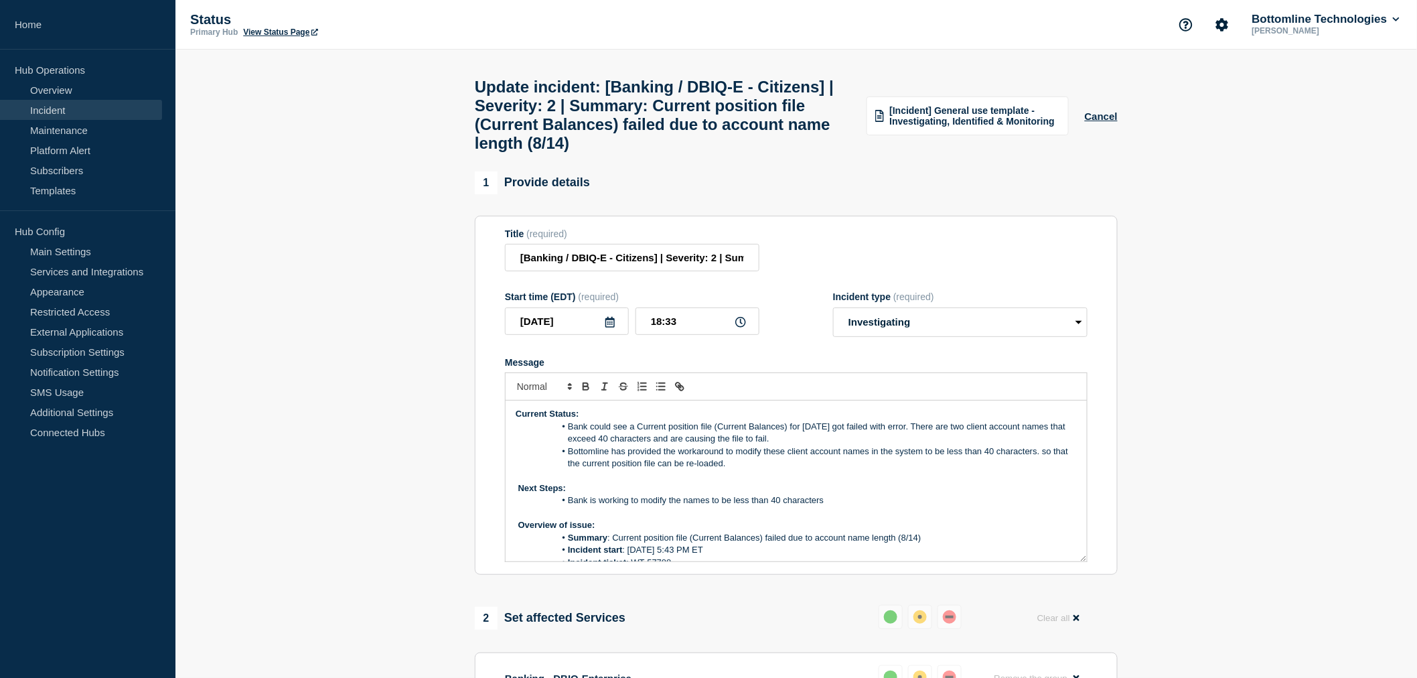
scroll to position [0, 0]
click at [570, 437] on li "Bank could see a Current position file (Current Balances) for today got failed …" at bounding box center [803, 433] width 548 height 25
click at [568, 467] on li "Bottomline has provided the workaround to modify these client account names in …" at bounding box center [803, 458] width 548 height 25
click at [570, 507] on li "Bank is working to modify the names to be less than 40 characters" at bounding box center [803, 501] width 548 height 12
click at [818, 507] on li "Bank is working to modify the names to be less than 40 characters" at bounding box center [803, 501] width 548 height 12
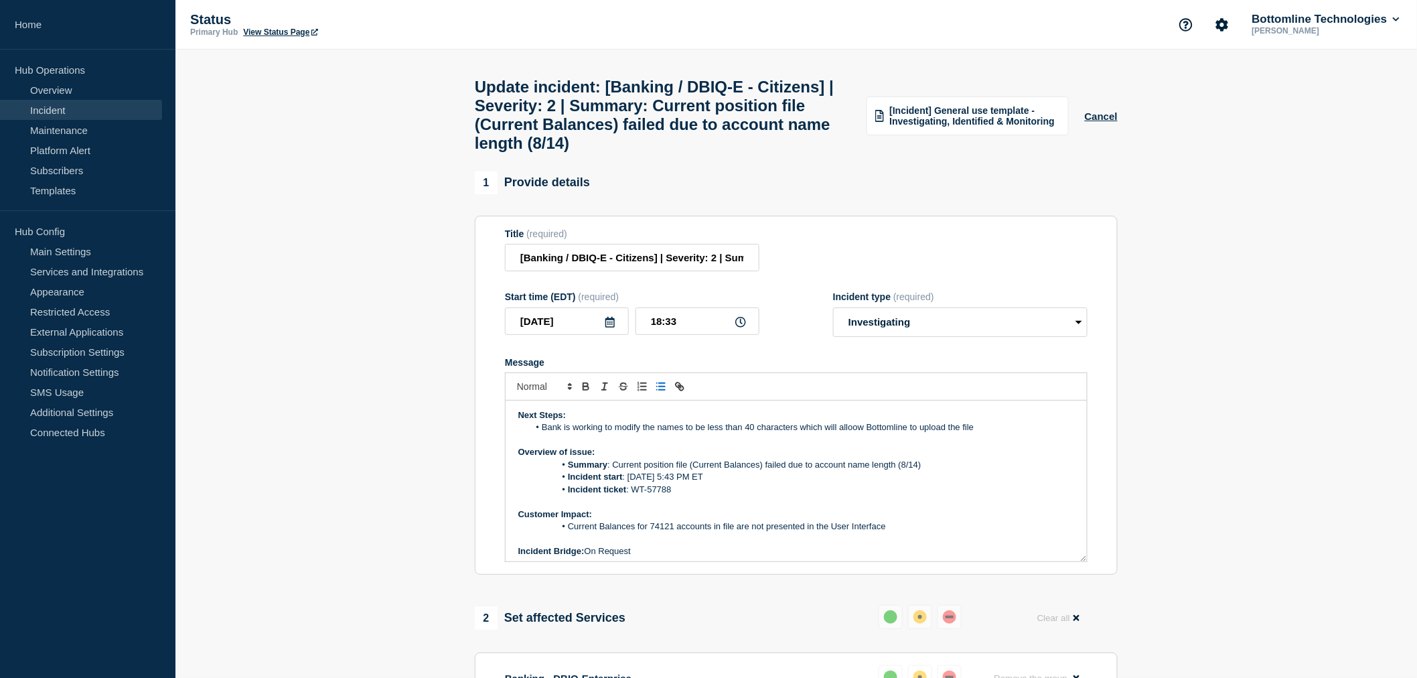
scroll to position [74, 0]
click at [854, 433] on li "Bank is working to modify the names to be less than 40 characters which will al…" at bounding box center [803, 427] width 548 height 12
click at [571, 469] on strong "Summary" at bounding box center [588, 464] width 40 height 10
click at [570, 469] on strong "Summary" at bounding box center [588, 464] width 40 height 10
click at [568, 481] on strong "Incident start" at bounding box center [595, 476] width 55 height 10
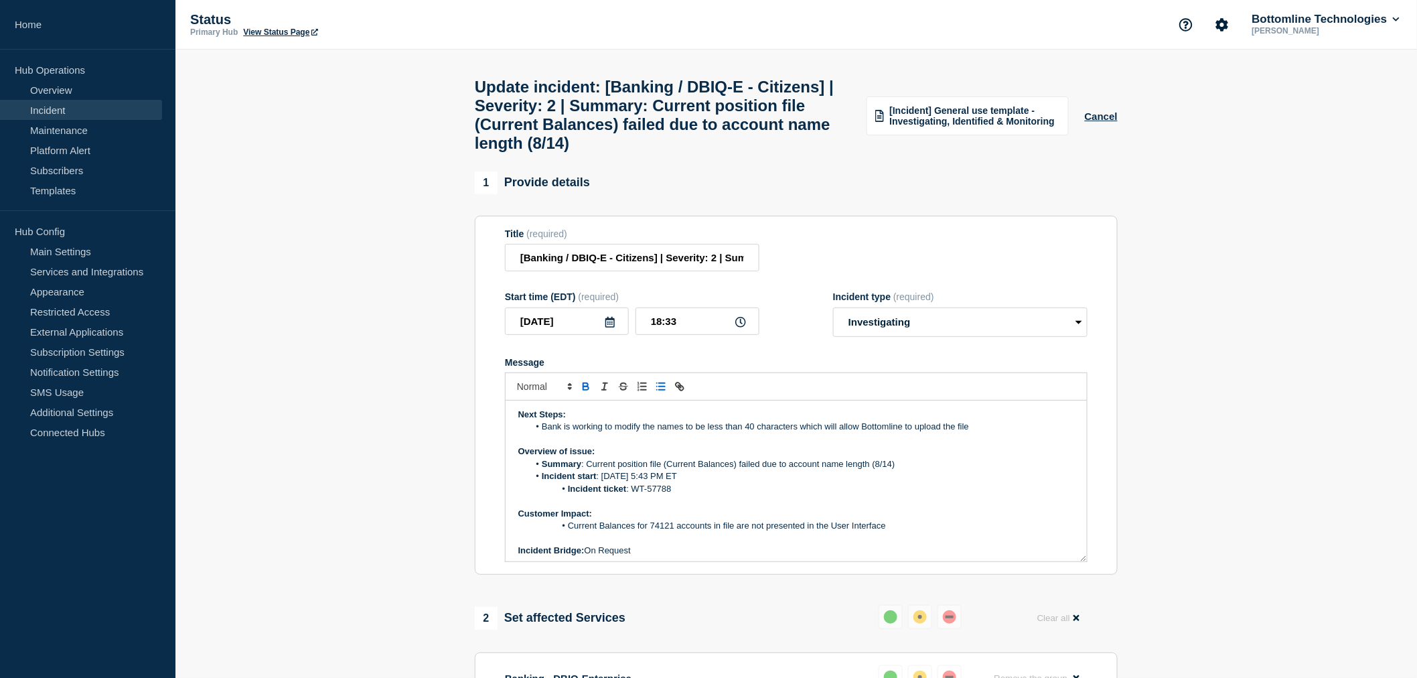
click at [568, 494] on strong "Incident ticket" at bounding box center [597, 488] width 58 height 10
click at [569, 532] on li "Current Balances for 74121 accounts in file are not presented in the User Inter…" at bounding box center [803, 526] width 548 height 12
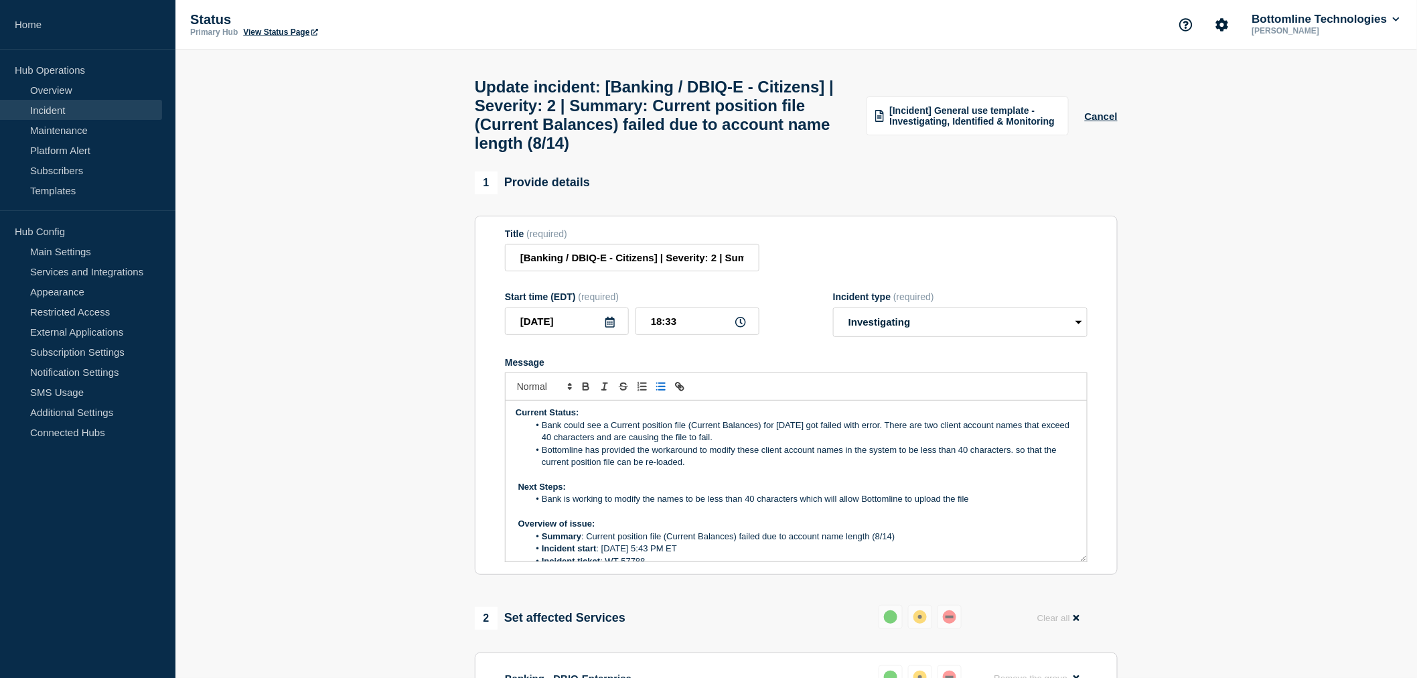
scroll to position [0, 0]
click at [881, 337] on select "Select option Investigating Identified Monitoring Resolved" at bounding box center [960, 321] width 254 height 29
select select "identified"
click at [833, 323] on select "Select option Investigating Identified Monitoring Resolved" at bounding box center [960, 321] width 254 height 29
click at [514, 271] on input "[Banking / DBIQ-E - Citizens] | Severity: 2 | Summary: Current position file (C…" at bounding box center [632, 257] width 254 height 27
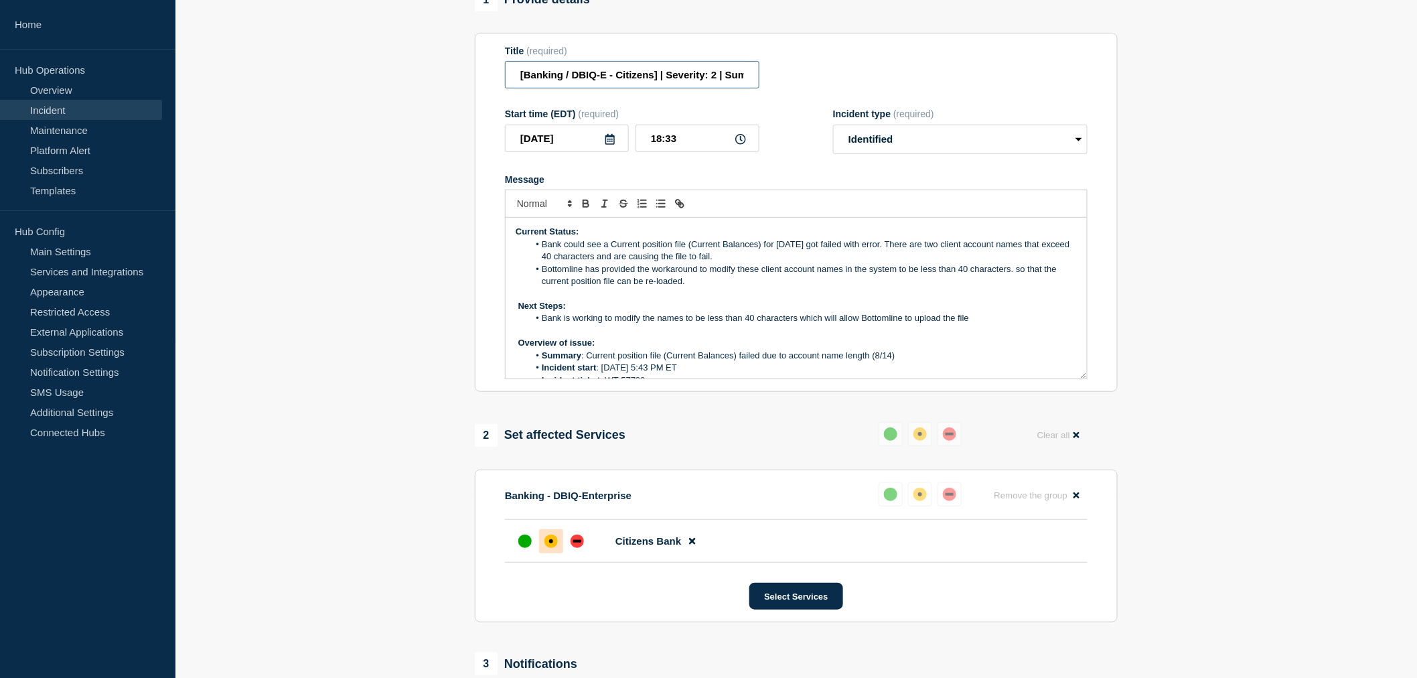
scroll to position [182, 0]
click at [658, 325] on li "Bank is working to modify the names to be less than 40 characters which will al…" at bounding box center [803, 319] width 548 height 12
click at [697, 289] on li "Bottomline has provided the workaround to modify these client account names in …" at bounding box center [803, 276] width 548 height 25
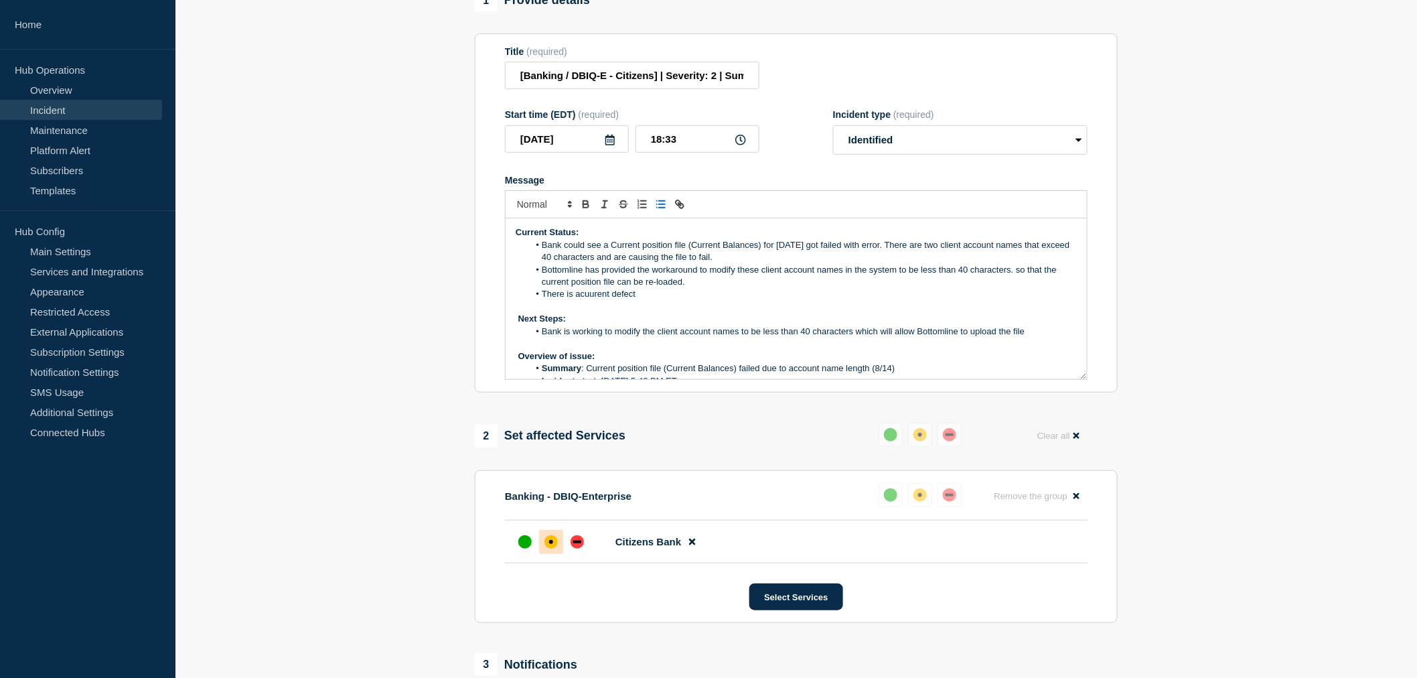
click at [651, 300] on li "There is acuurent defect" at bounding box center [803, 294] width 548 height 12
click at [693, 300] on li "There is acuurent defect IDT-85301 )" at bounding box center [803, 294] width 548 height 12
click at [581, 300] on li "There is acuurent defect IDT-85301" at bounding box center [803, 294] width 548 height 12
click at [596, 300] on li "There is a cuurent defect IDT-85301" at bounding box center [803, 294] width 548 height 12
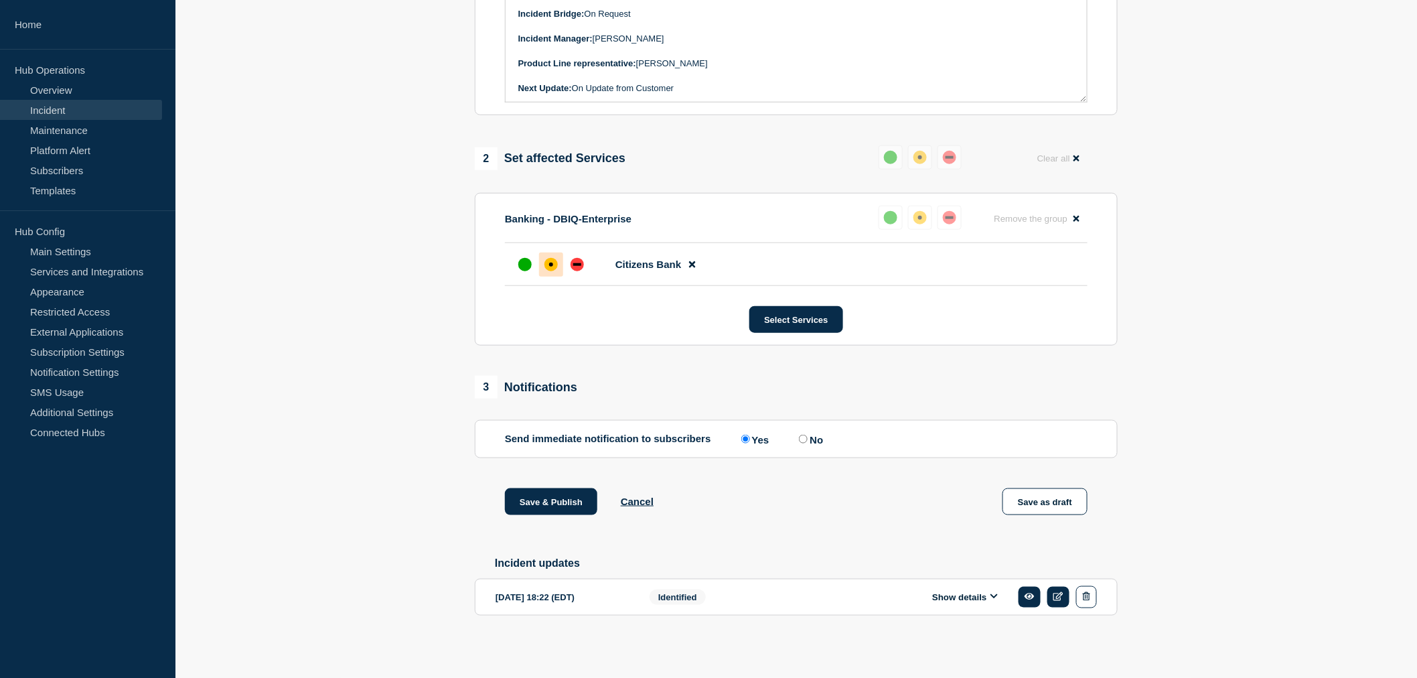
scroll to position [479, 0]
click at [545, 498] on button "Save & Publish" at bounding box center [551, 501] width 92 height 27
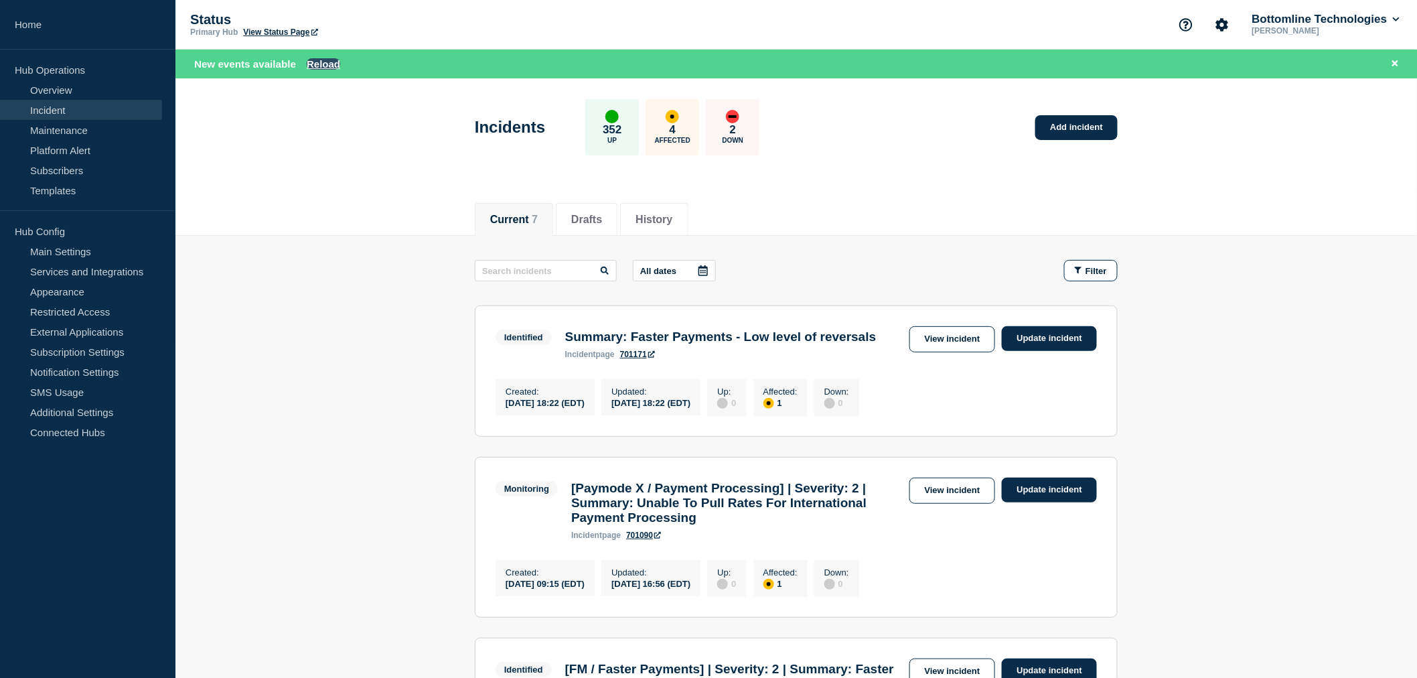
click at [322, 61] on button "Reload" at bounding box center [323, 63] width 33 height 11
